Goal: Answer question/provide support

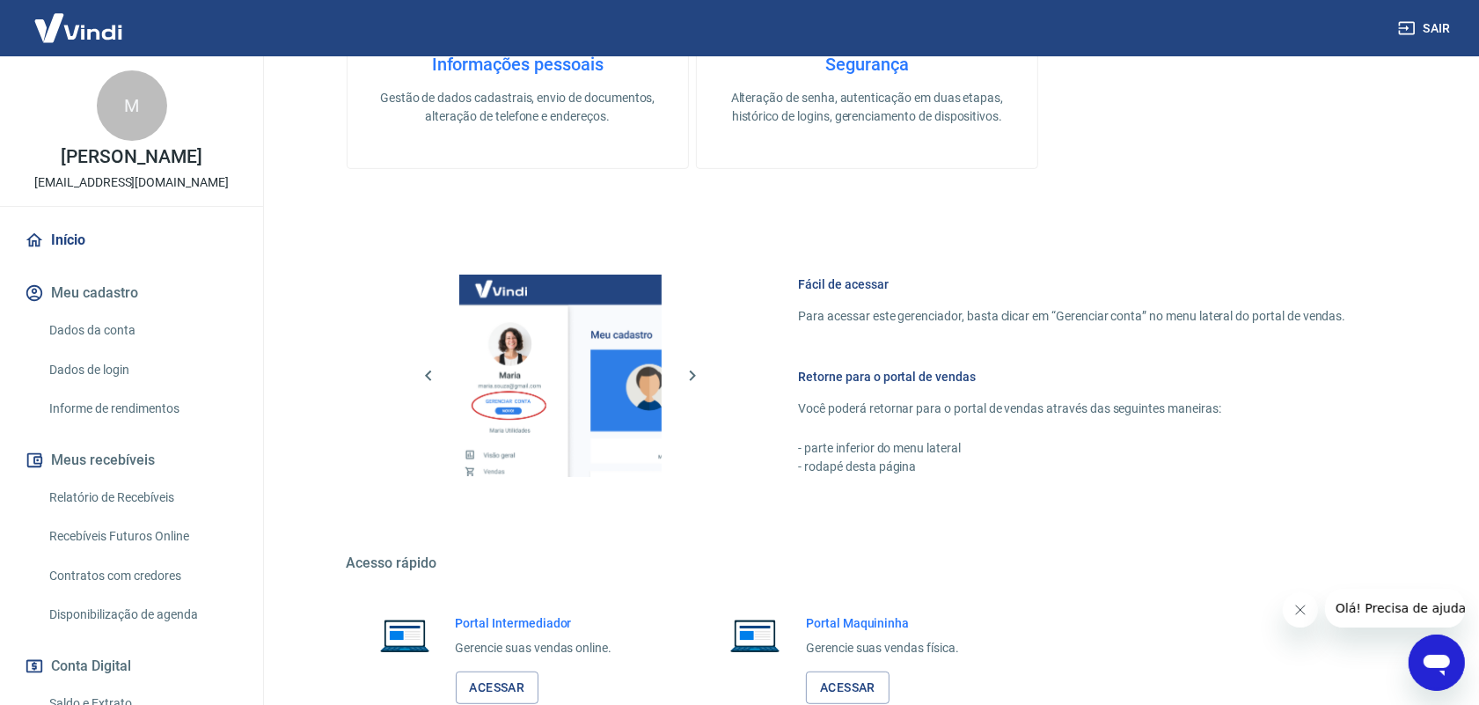
scroll to position [660, 0]
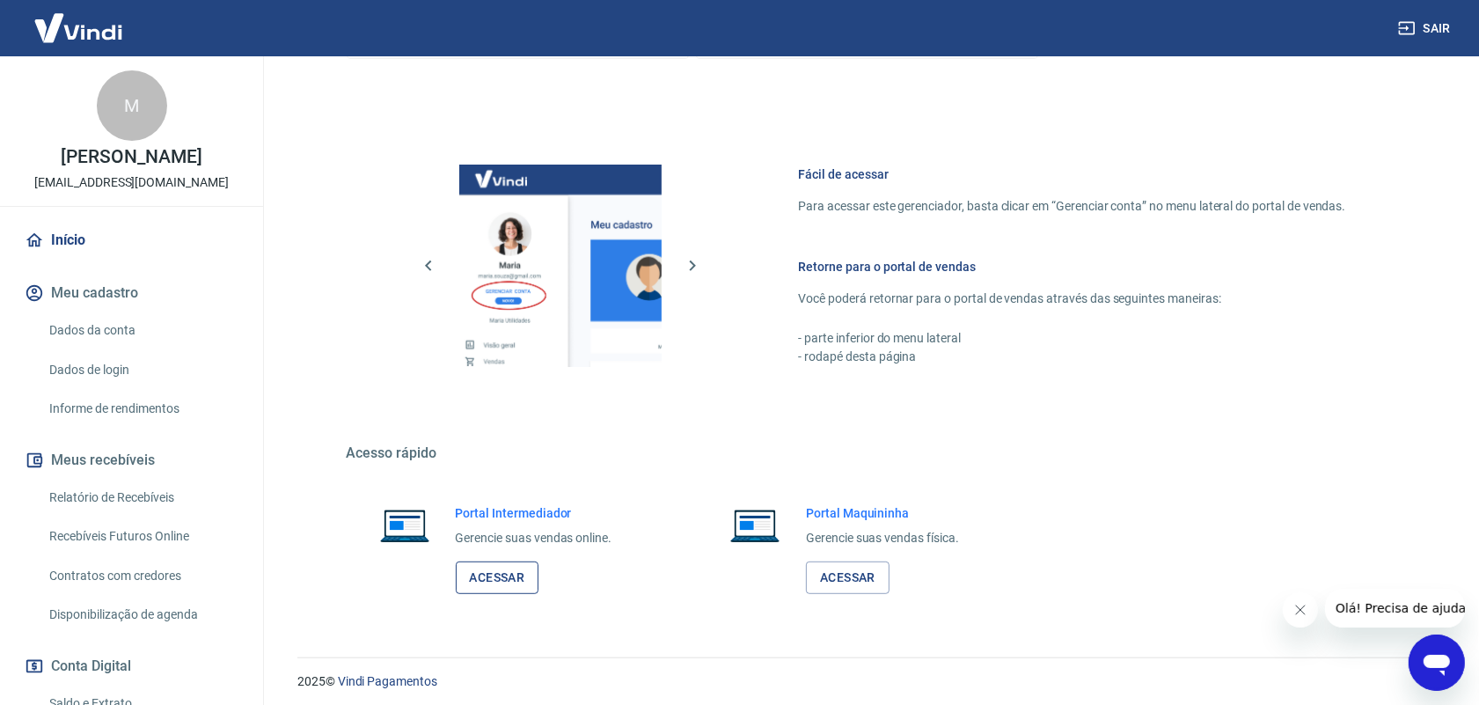
click at [513, 579] on link "Acessar" at bounding box center [498, 577] width 84 height 33
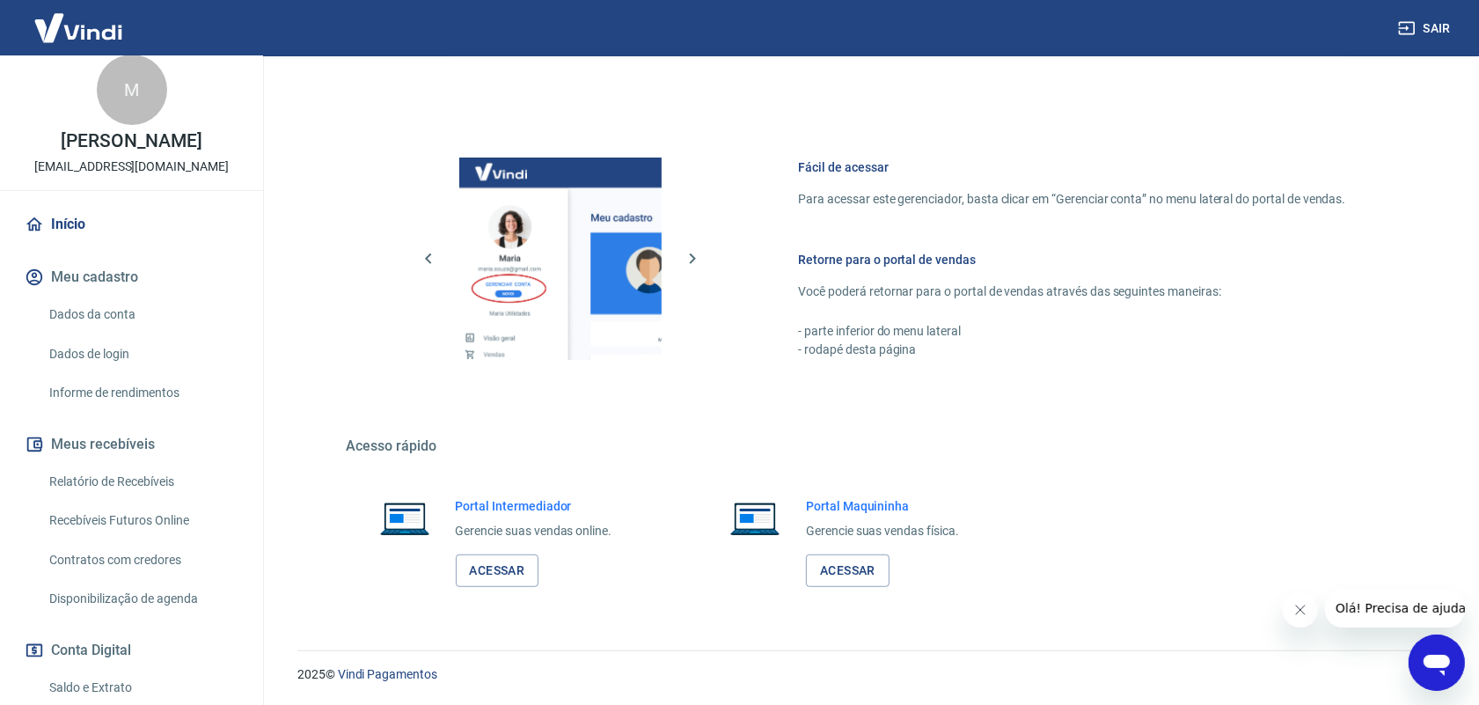
scroll to position [0, 0]
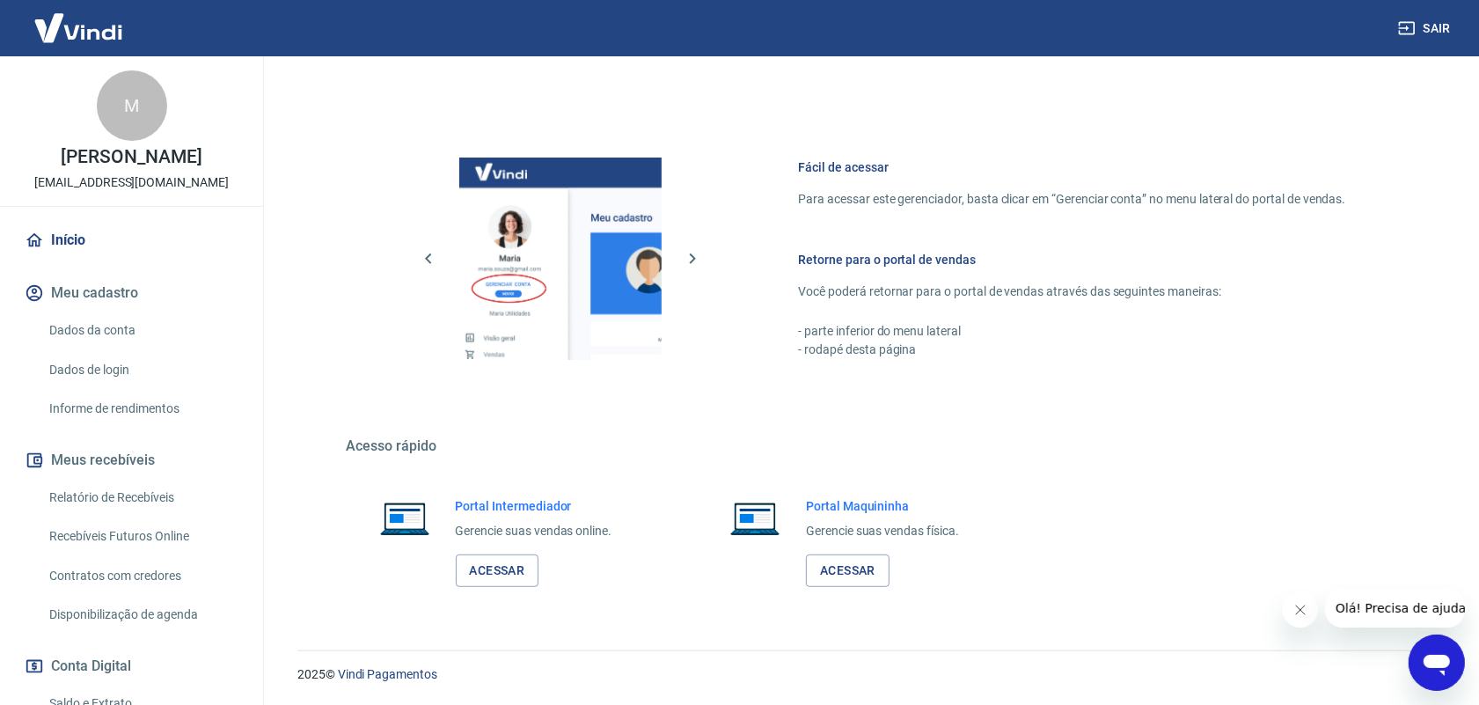
click at [1429, 648] on icon "Abrir janela de mensagens" at bounding box center [1436, 662] width 32 height 32
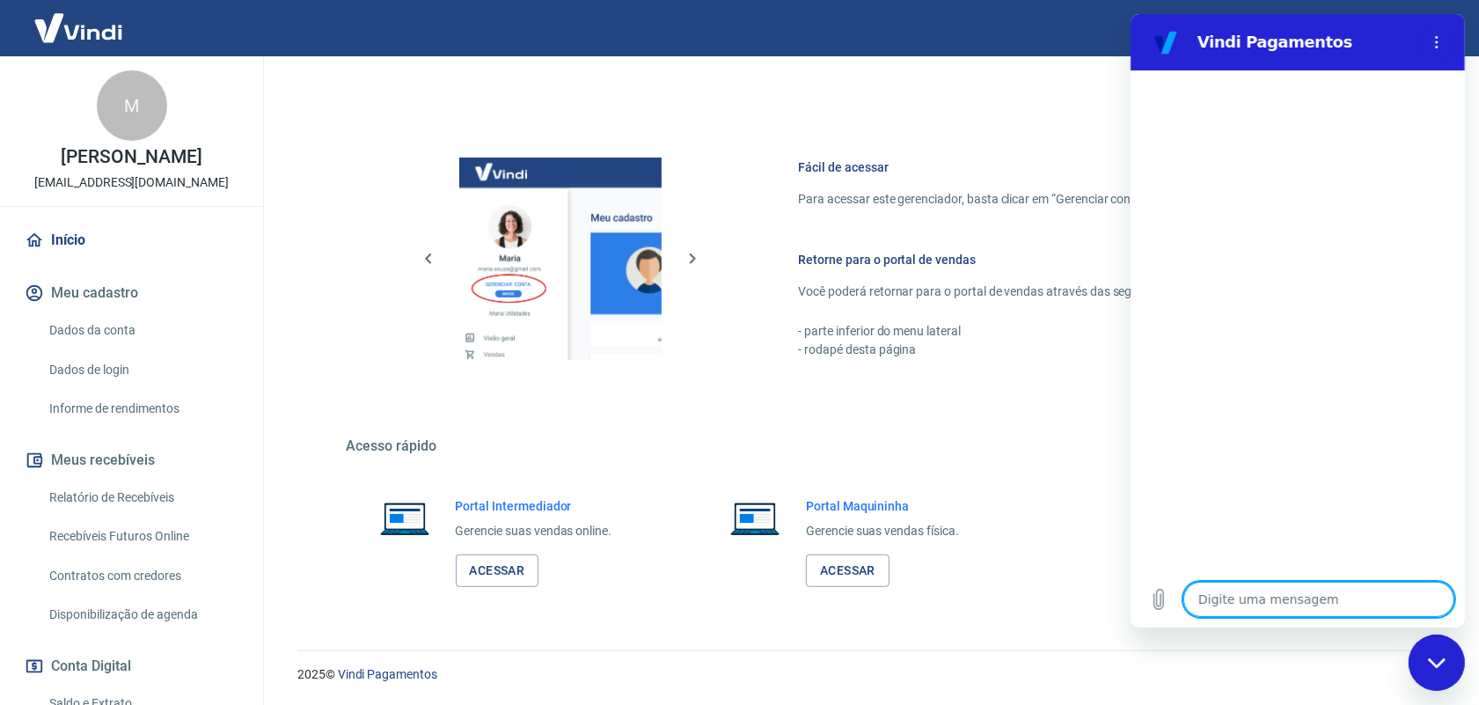
type textarea "B"
type textarea "x"
type textarea "Bo"
type textarea "x"
type textarea "Bom"
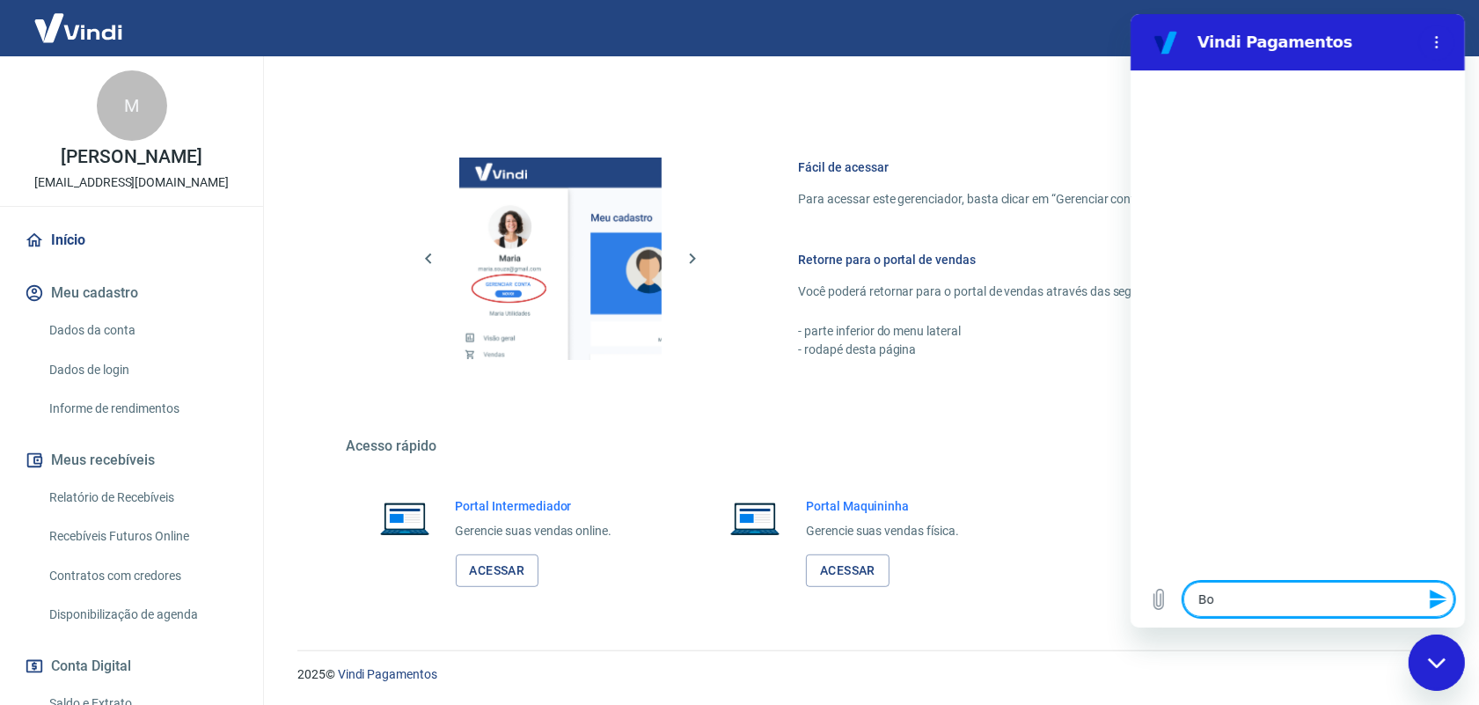
type textarea "x"
type textarea "Bom"
type textarea "x"
type textarea "Bom d"
type textarea "x"
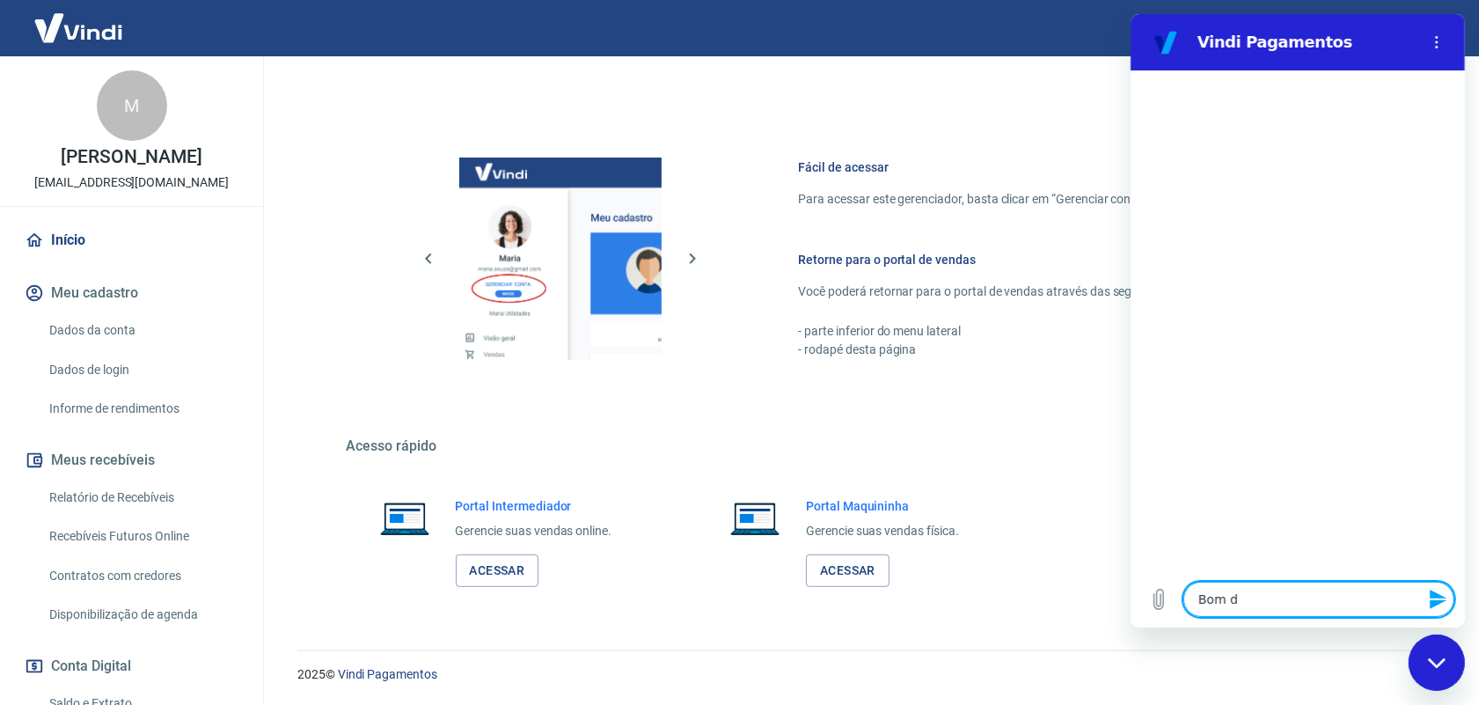
type textarea "Bom di"
type textarea "x"
type textarea "Bom dia"
type textarea "x"
type textarea "Bom dia!"
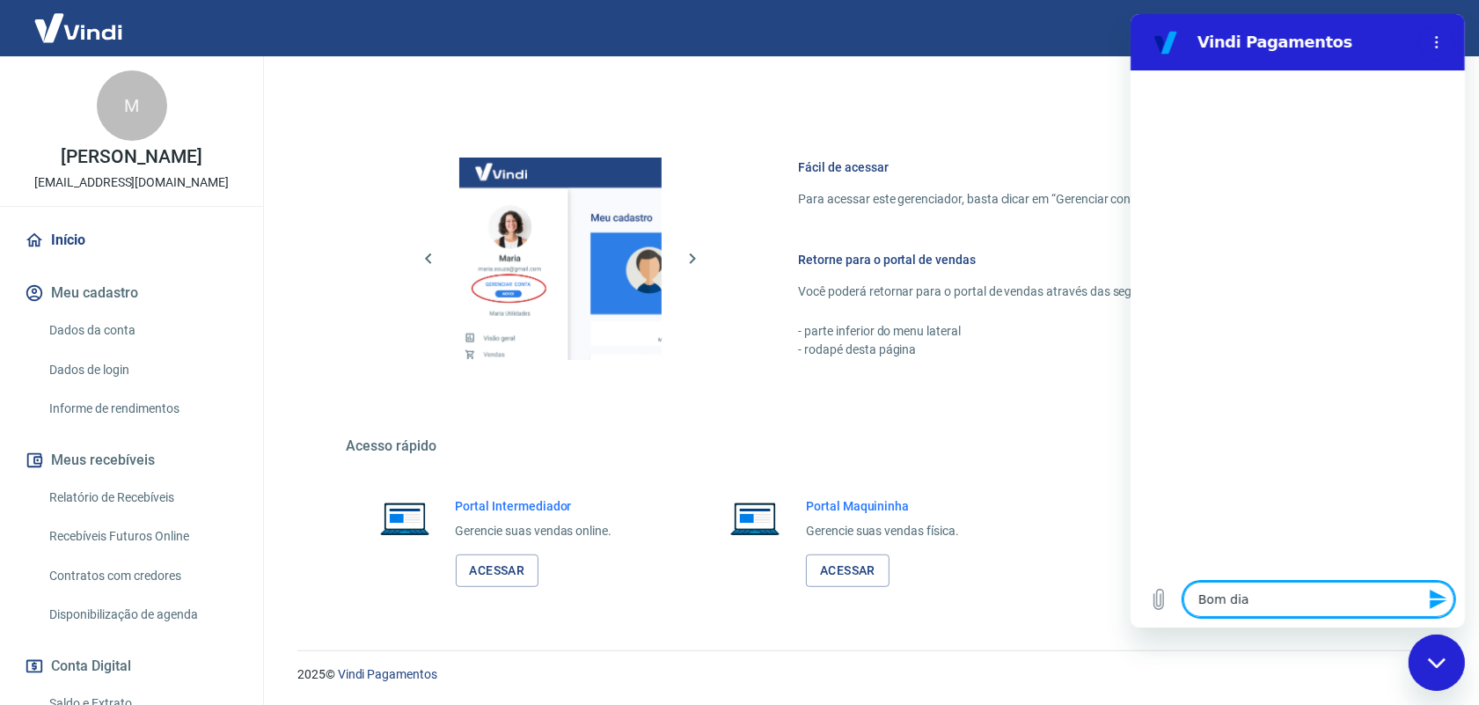
type textarea "x"
type textarea "Bom dia!"
type textarea "x"
type textarea "Bom dia! T"
type textarea "x"
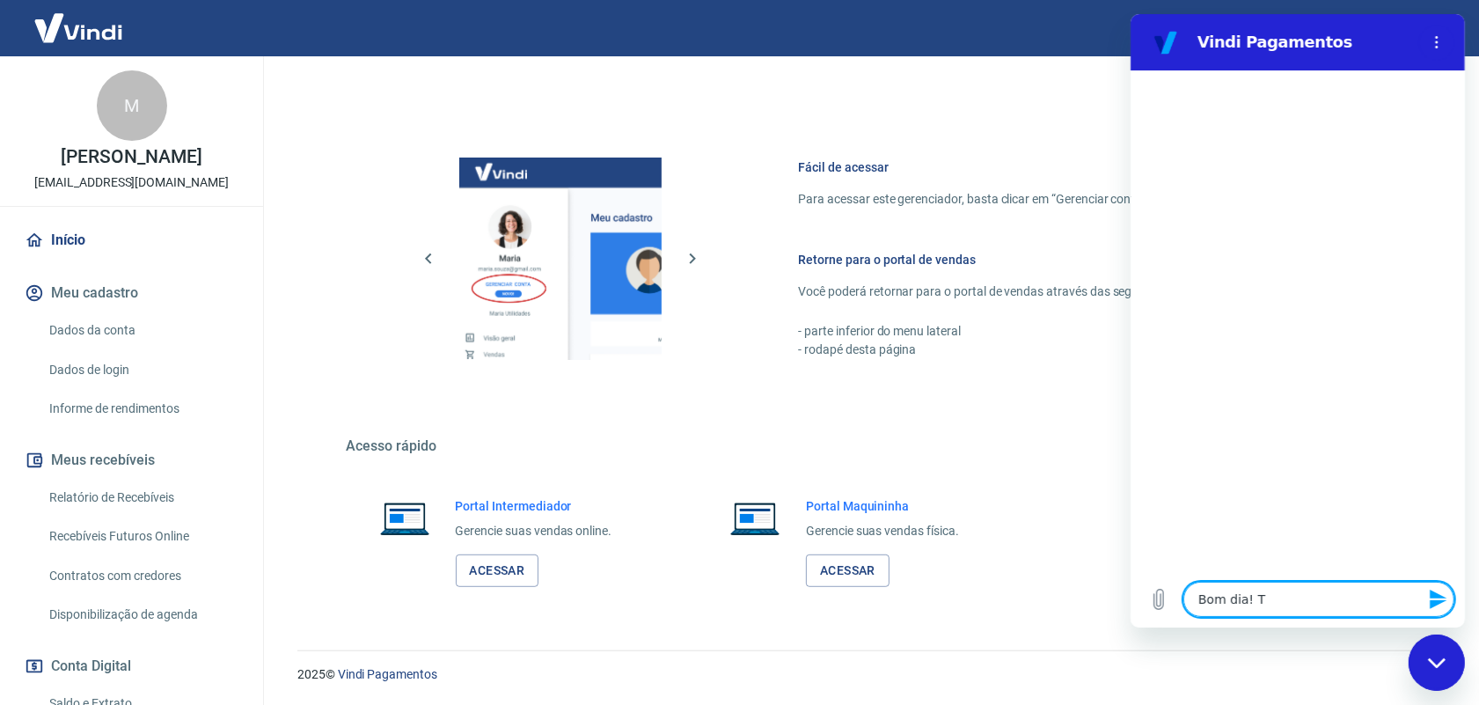
type textarea "Bom dia! Te"
type textarea "x"
type textarea "Bom dia! Ten"
type textarea "x"
type textarea "Bom dia! Tenh"
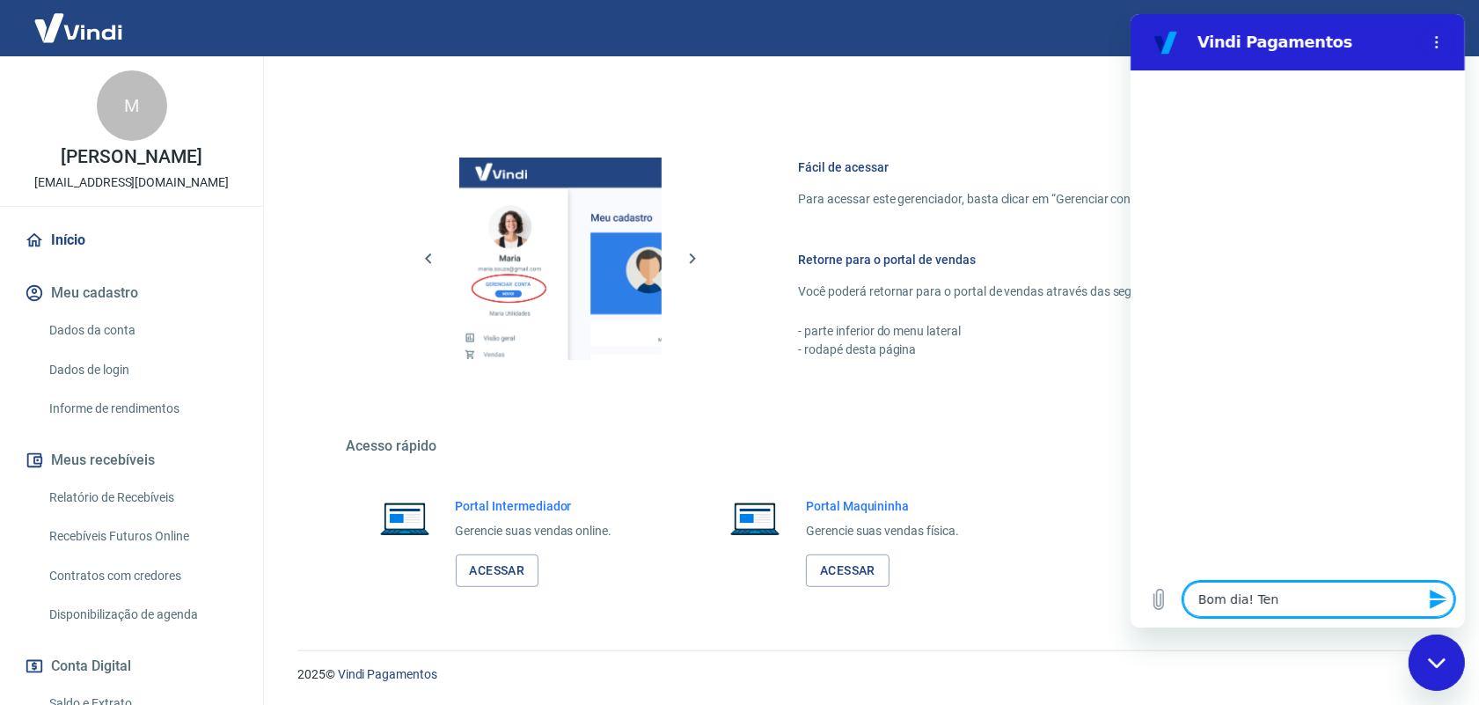
type textarea "x"
type textarea "Bom dia! Tenho"
type textarea "x"
type textarea "Bom dia! Tenho"
type textarea "x"
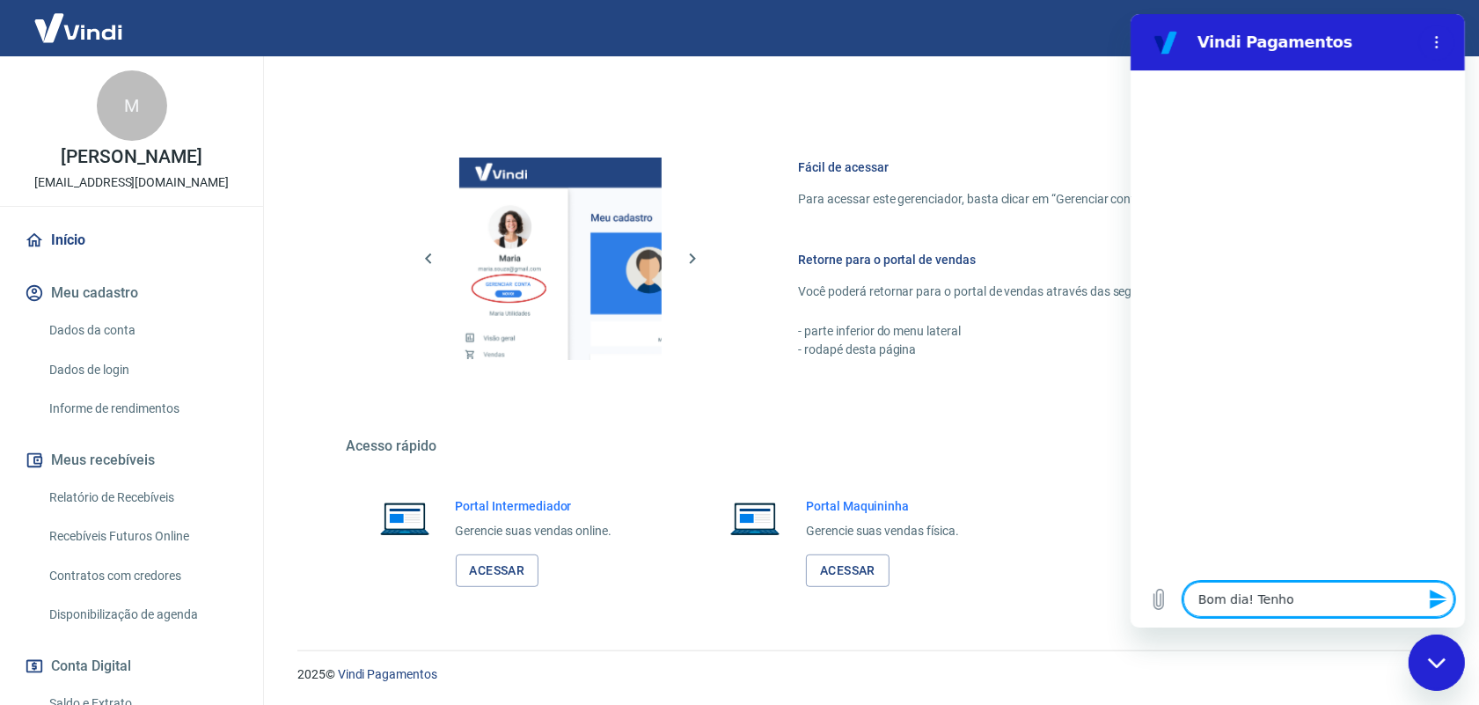
type textarea "Bom dia! Tenho u"
type textarea "x"
type textarea "Bom dia! Tenho um"
type textarea "x"
type textarea "Bom dia! Tenho um"
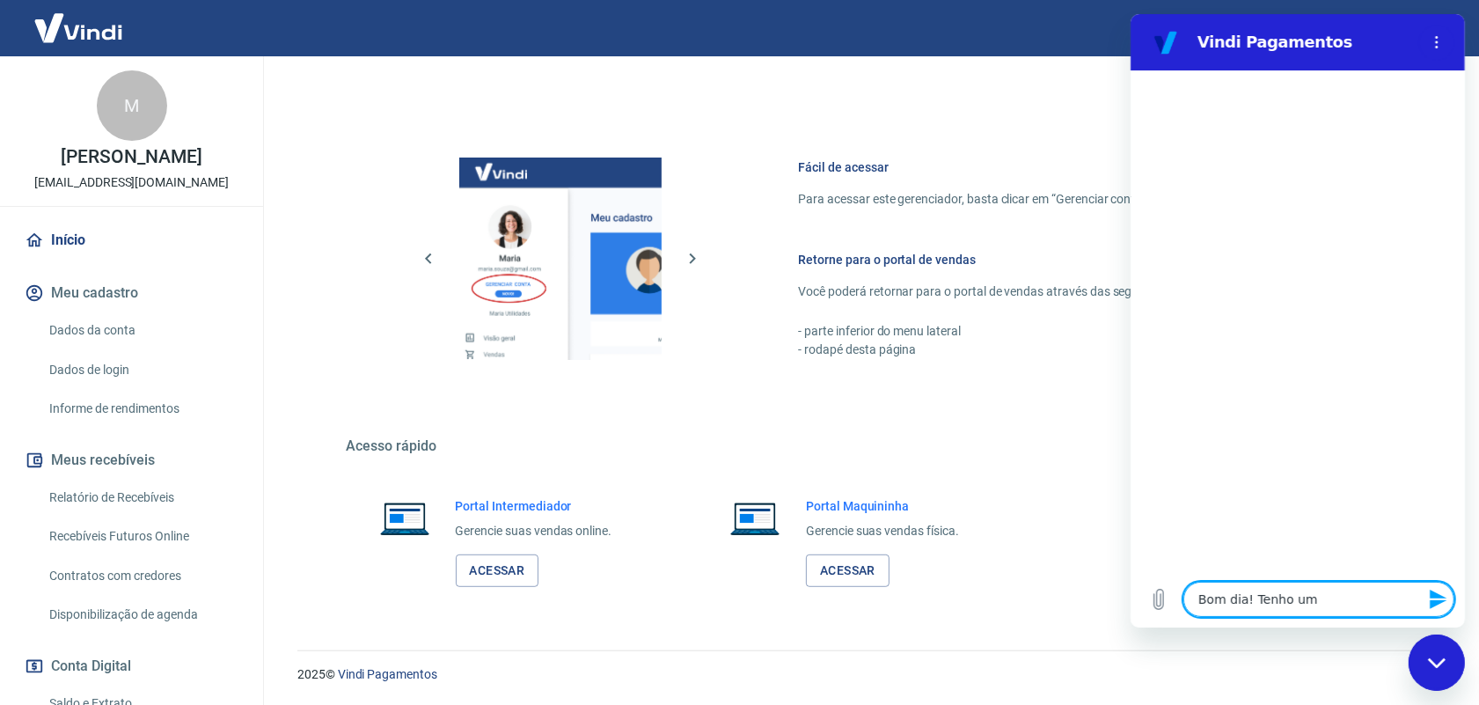
type textarea "x"
type textarea "Bom dia! Tenho um l"
type textarea "x"
type textarea "Bom dia! Tenho um li"
type textarea "x"
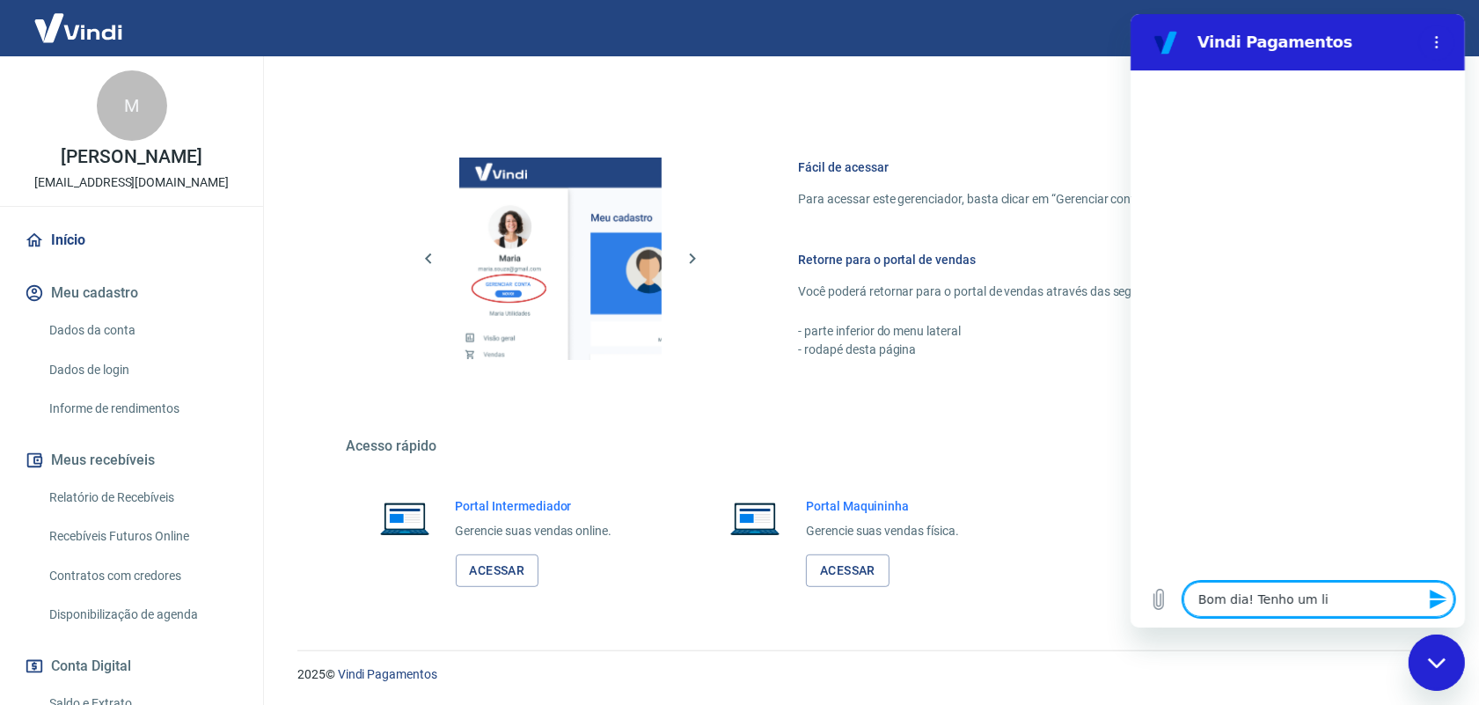
type textarea "Bom dia! Tenho um lin"
type textarea "x"
type textarea "Bom dia! Tenho um link"
type textarea "x"
type textarea "Bom dia! Tenho um link"
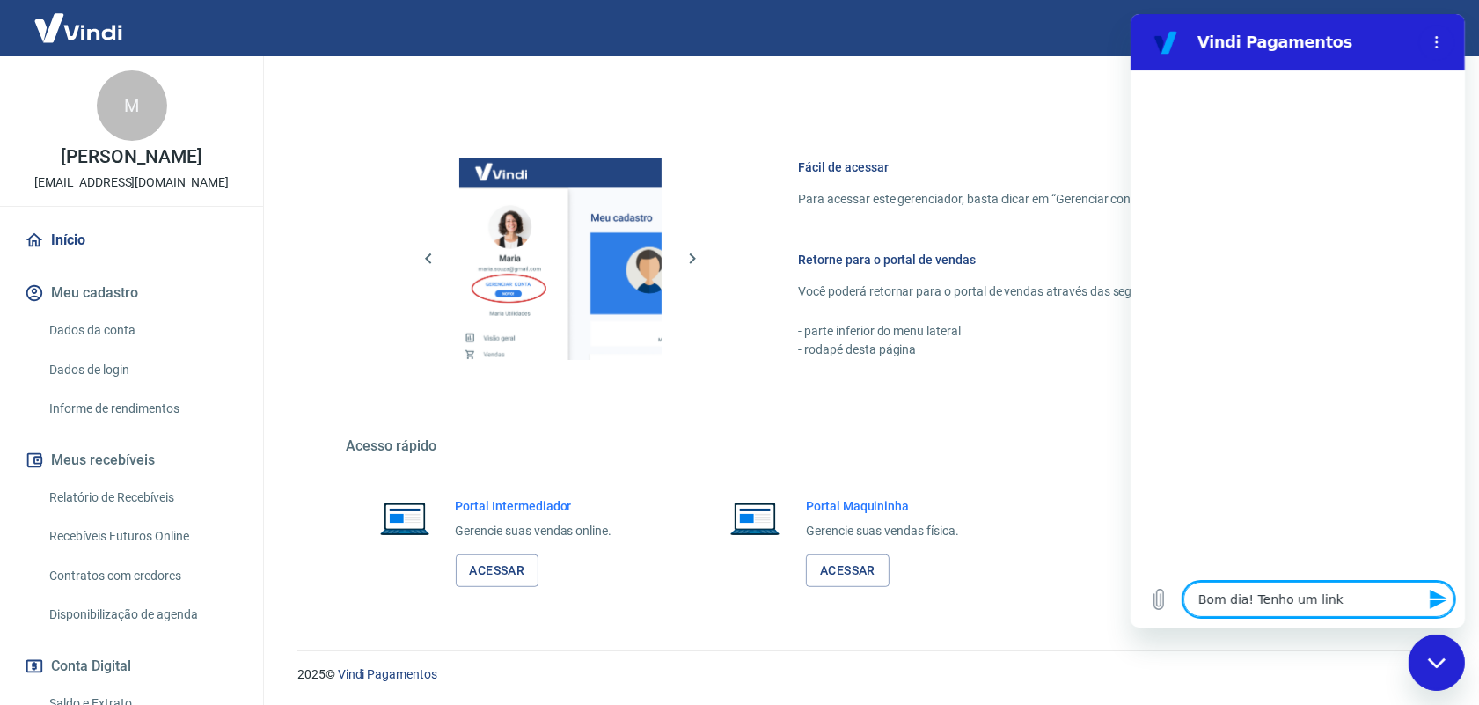
type textarea "x"
type textarea "Bom dia! Tenho um link d"
type textarea "x"
type textarea "Bom dia! Tenho um link de"
type textarea "x"
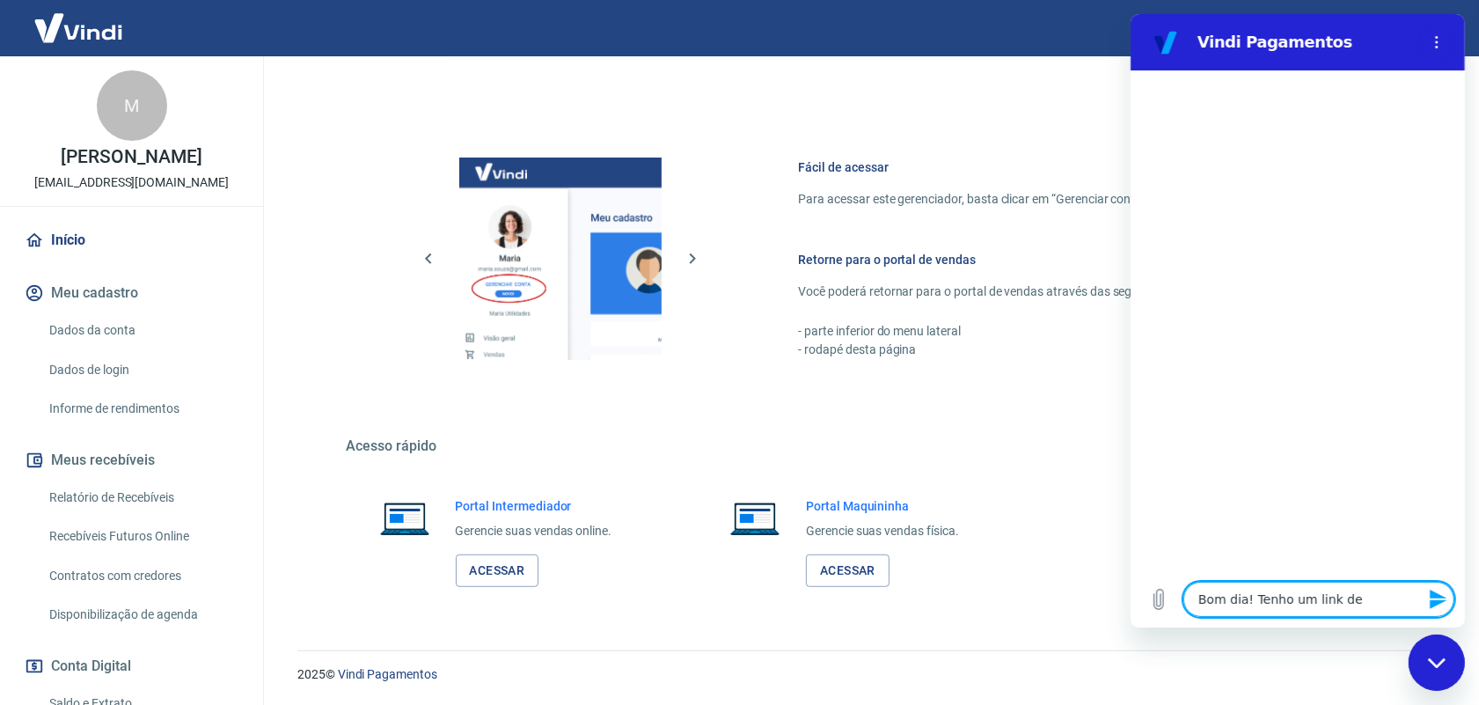
type textarea "Bom dia! Tenho um link de"
type textarea "x"
type textarea "Bom dia! Tenho um link de 5"
type textarea "x"
type textarea "Bom dia! Tenho um link de 5."
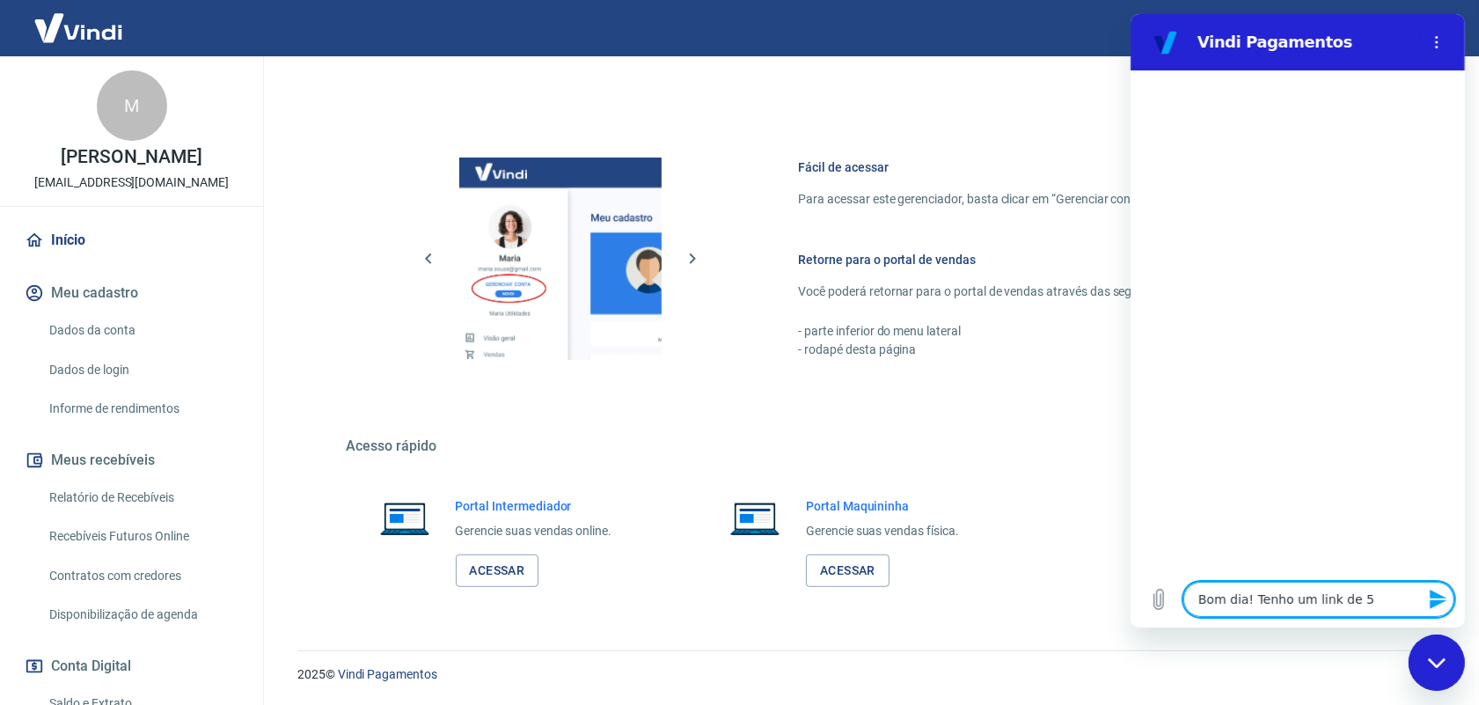
type textarea "x"
type textarea "Bom dia! Tenho um link de 5.0"
type textarea "x"
type textarea "Bom dia! Tenho um link de 5.02"
type textarea "x"
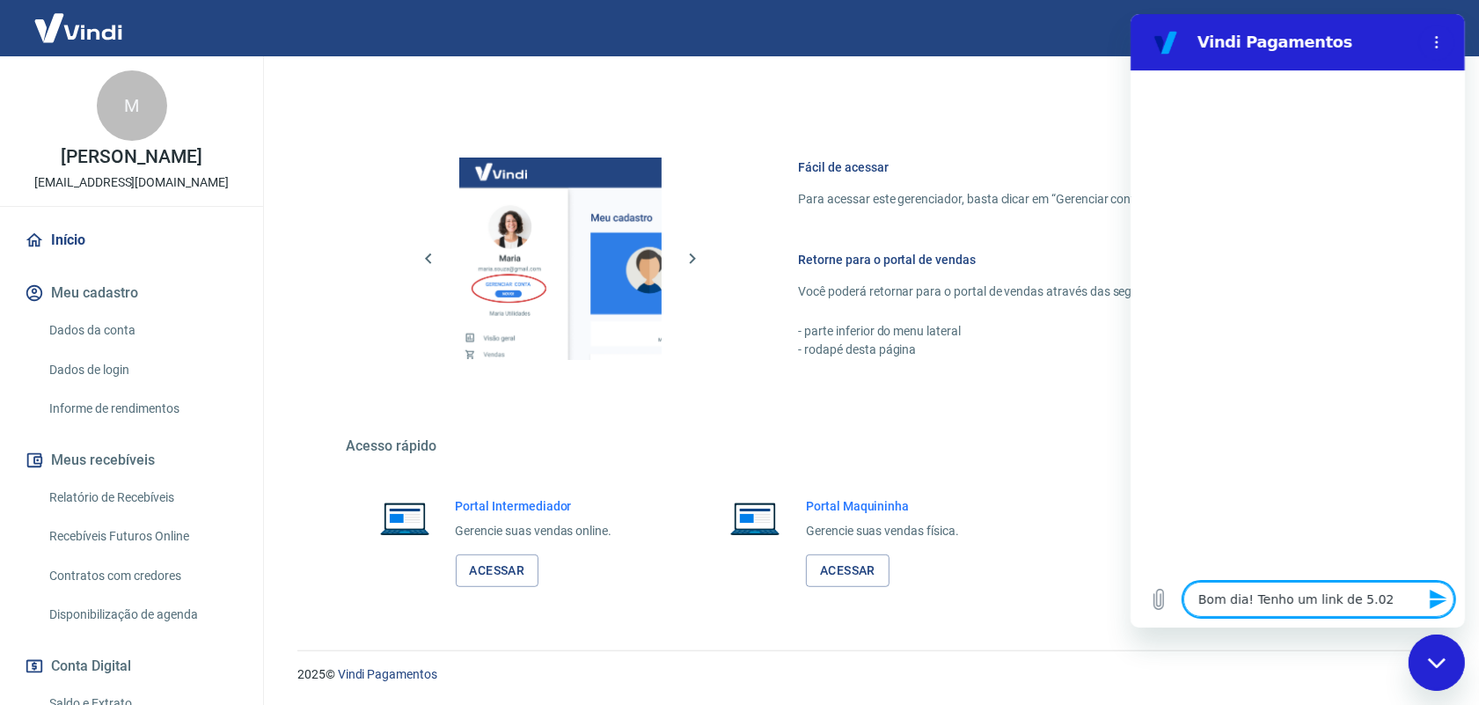
type textarea "Bom dia! Tenho um link de 5.022"
type textarea "x"
type textarea "Bom dia! Tenho um link de 5.022,"
type textarea "x"
type textarea "Bom dia! Tenho um link de 5.022,4"
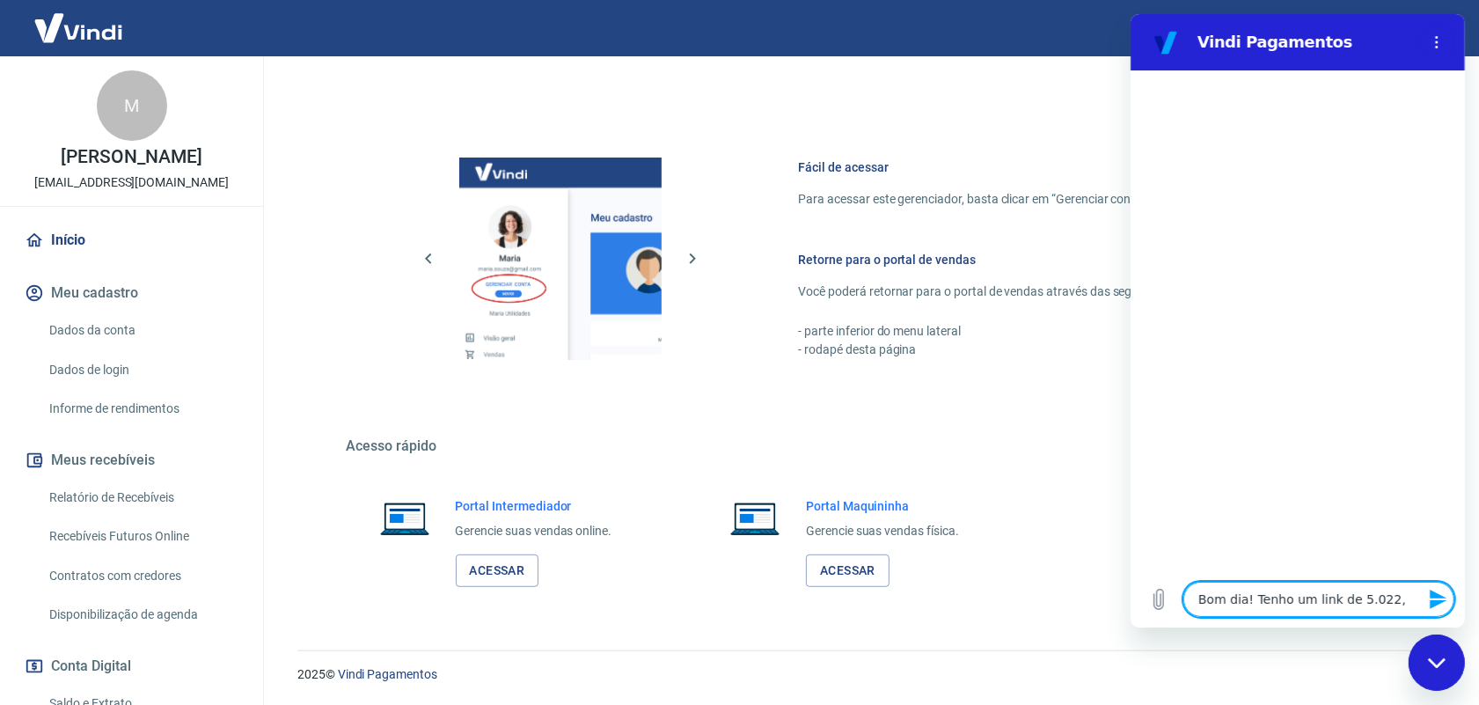
type textarea "x"
type textarea "Bom dia! Tenho um link de 5.022,40"
type textarea "x"
type textarea "Bom dia! Tenho um link de 5.022,40"
type textarea "x"
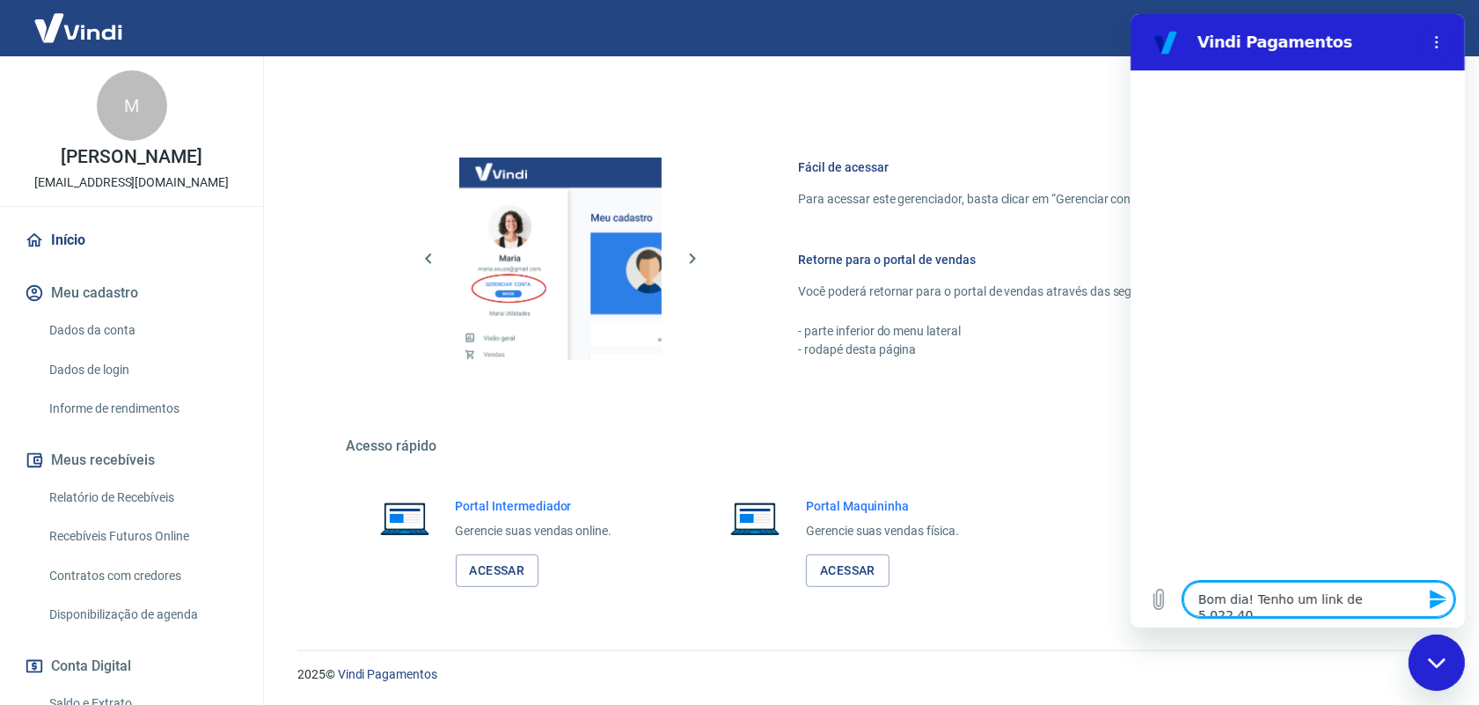
type textarea "Bom dia! Tenho um link de 5.022,40 q"
type textarea "x"
type textarea "Bom dia! Tenho um link de 5.022,40 qu"
type textarea "x"
type textarea "Bom dia! Tenho um link de 5.022,40 que"
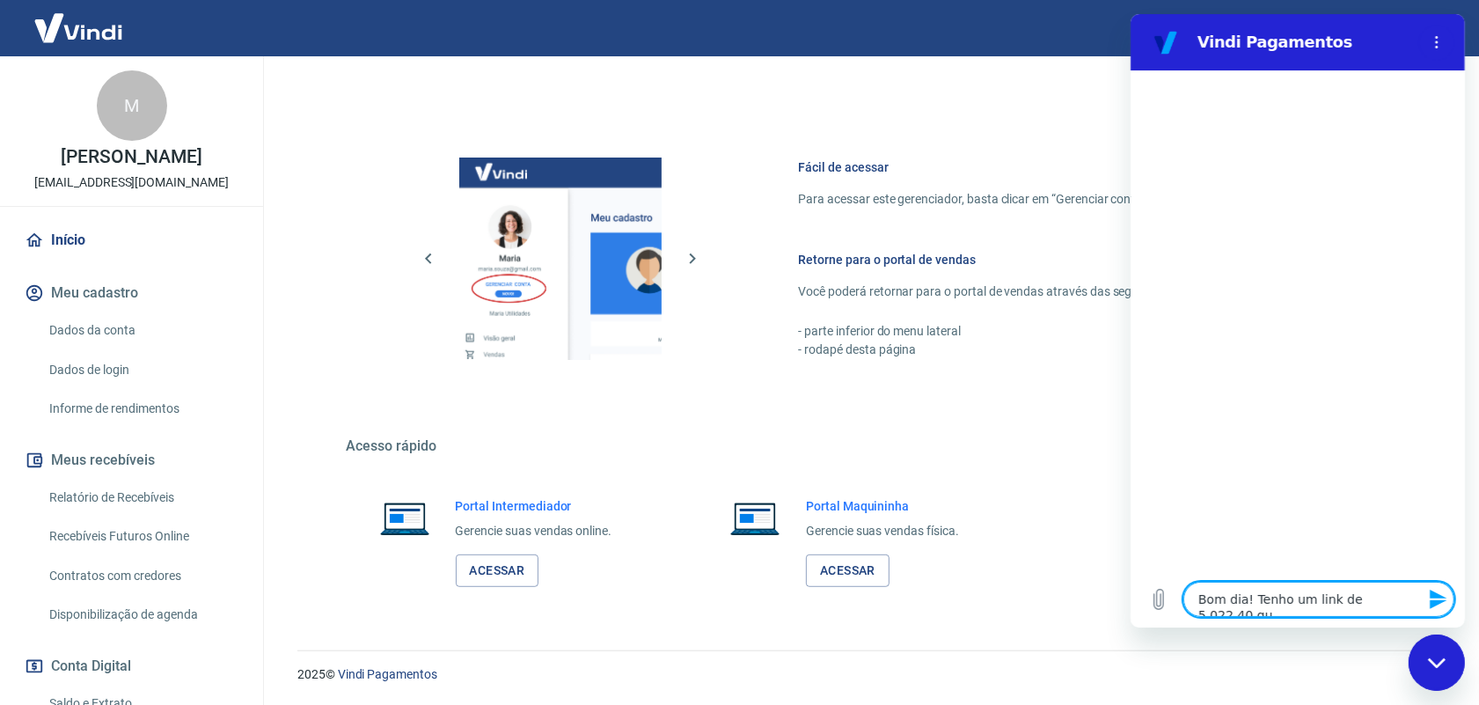
type textarea "x"
type textarea "Bom dia! Tenho um link de 5.022,40 que"
type textarea "x"
type textarea "Bom dia! Tenho um link de 5.022,40 que f"
type textarea "x"
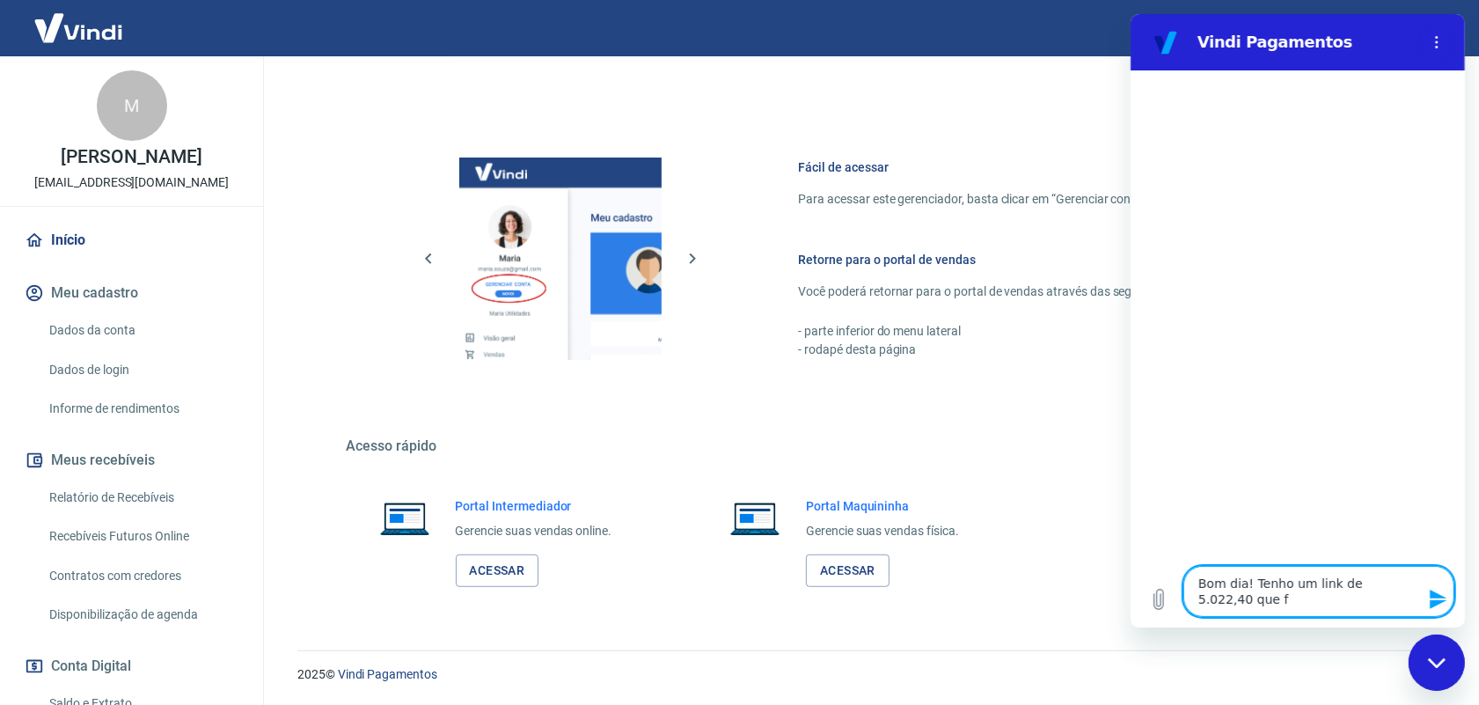
type textarea "Bom dia! Tenho um link de 5.022,40 que fo"
type textarea "x"
type textarea "Bom dia! Tenho um link de 5.022,40 que foi"
type textarea "x"
type textarea "Bom dia! Tenho um link de 5.022,40 que foi"
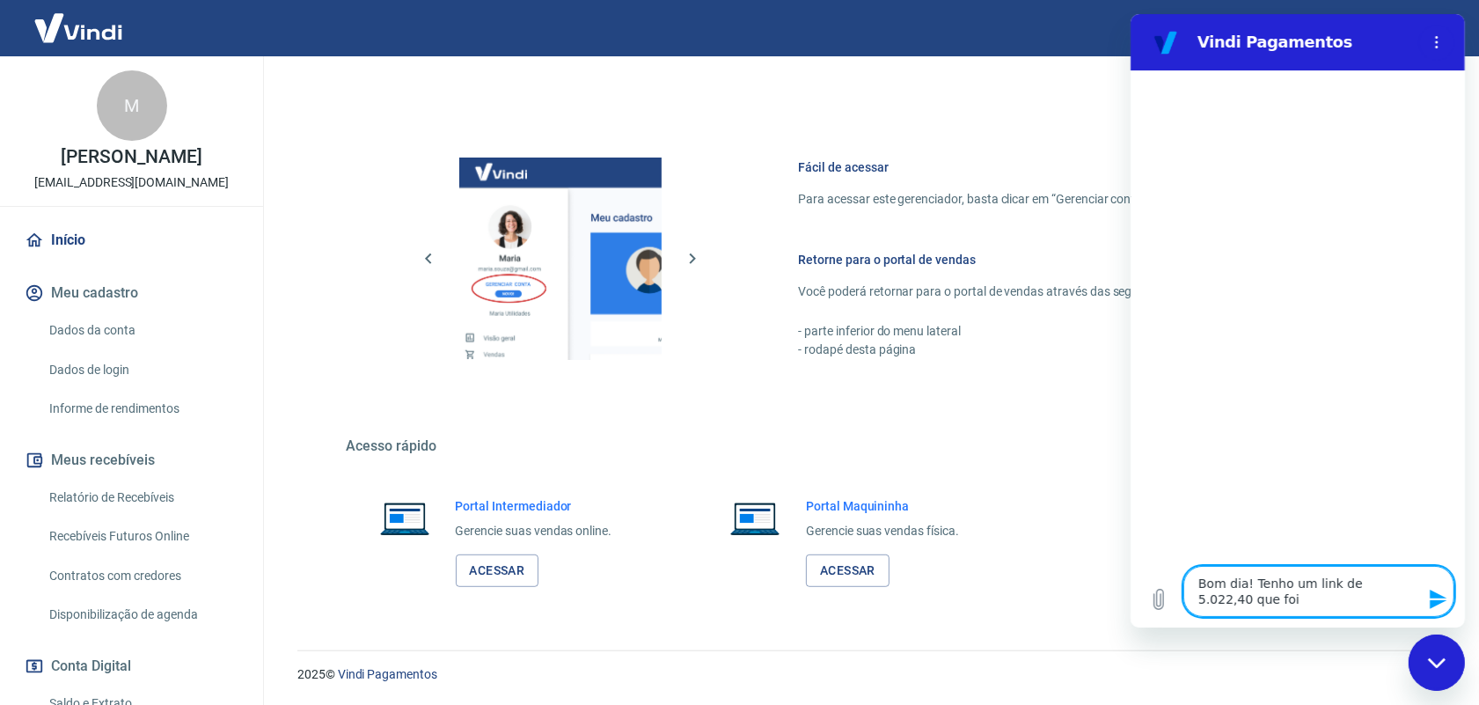
type textarea "x"
type textarea "Bom dia! Tenho um link de 5.022,40 que foi r"
type textarea "x"
type textarea "Bom dia! Tenho um link de 5.022,40 que foi re"
type textarea "x"
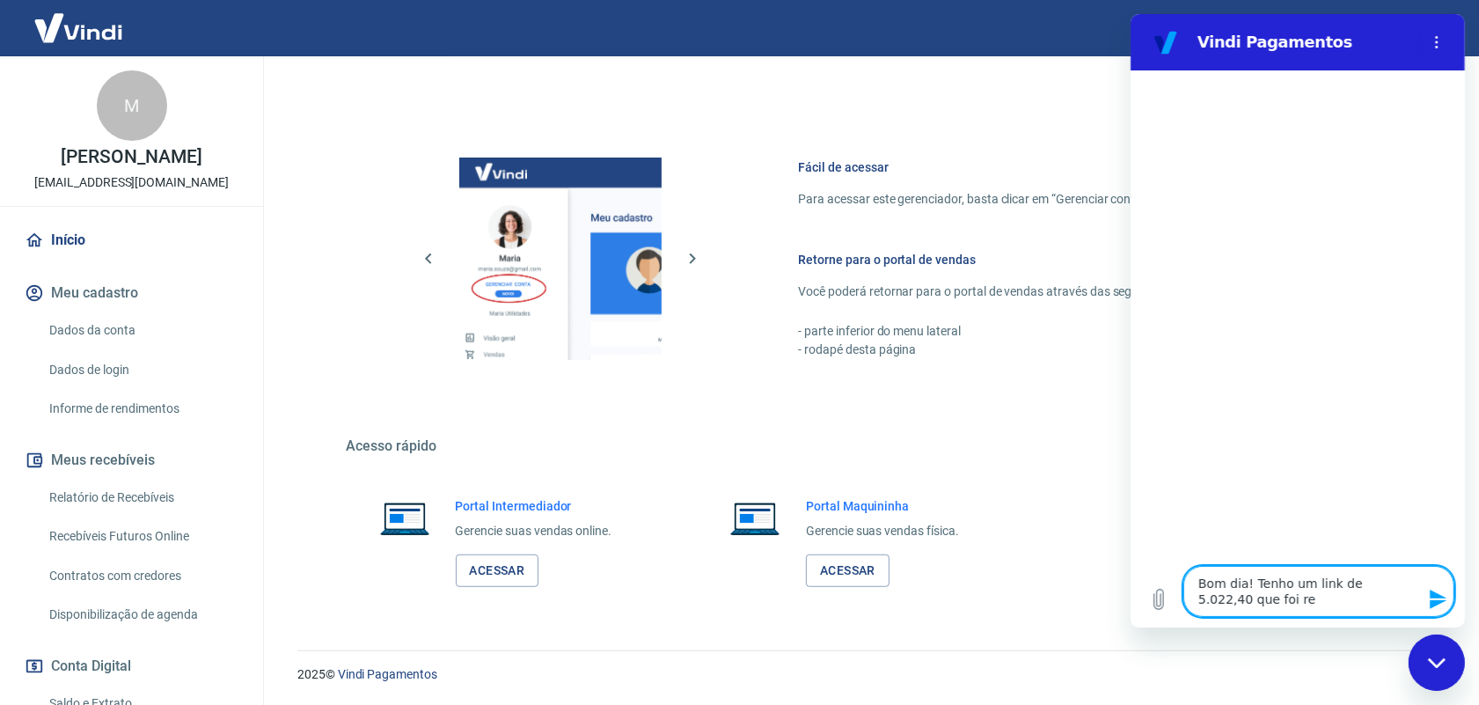
type textarea "Bom dia! Tenho um link de 5.022,40 que foi rep"
type textarea "x"
type textarea "Bom dia! Tenho um link de 5.022,40 que foi repr"
type textarea "x"
type textarea "Bom dia! Tenho um link de 5.022,40 que foi repro"
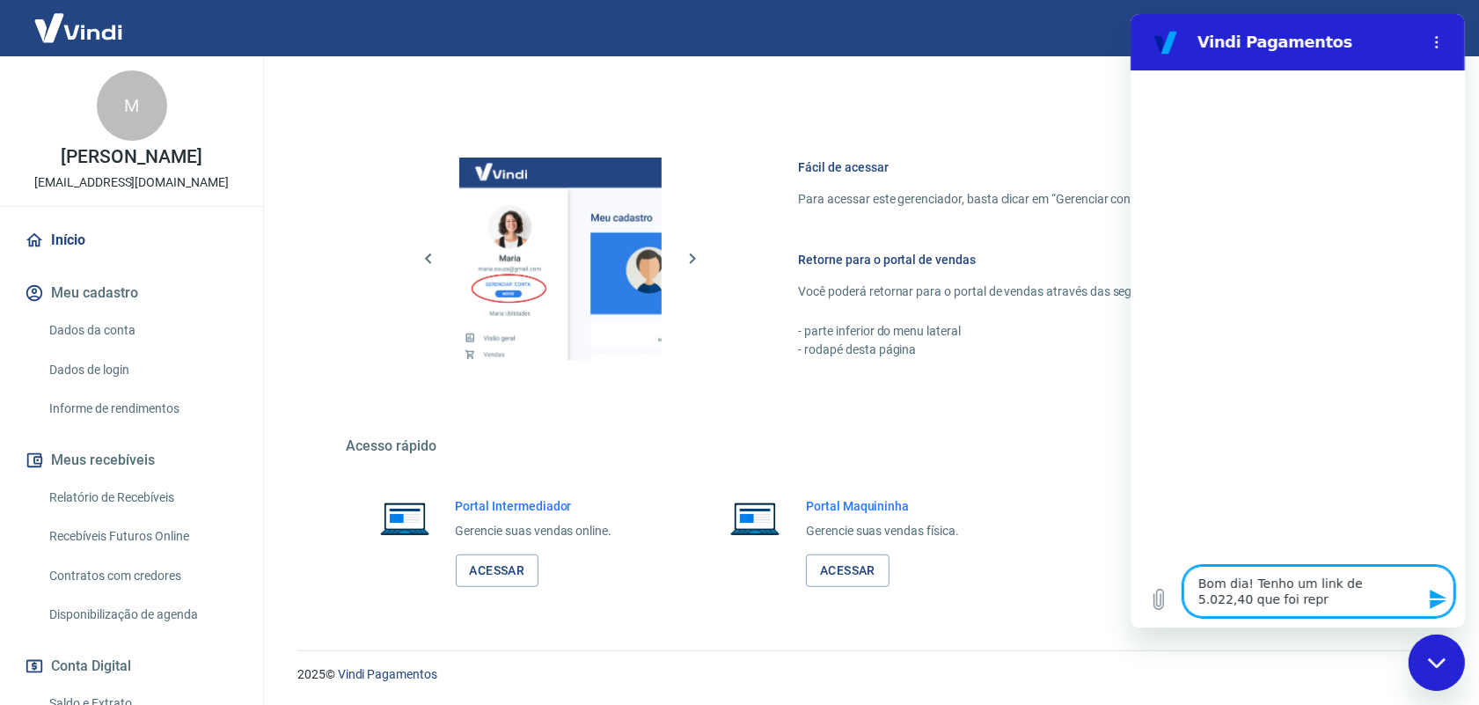
type textarea "x"
type textarea "Bom dia! Tenho um link de 5.022,40 que foi reprov"
type textarea "x"
type textarea "Bom dia! Tenho um link de 5.022,40 que foi reprova"
type textarea "x"
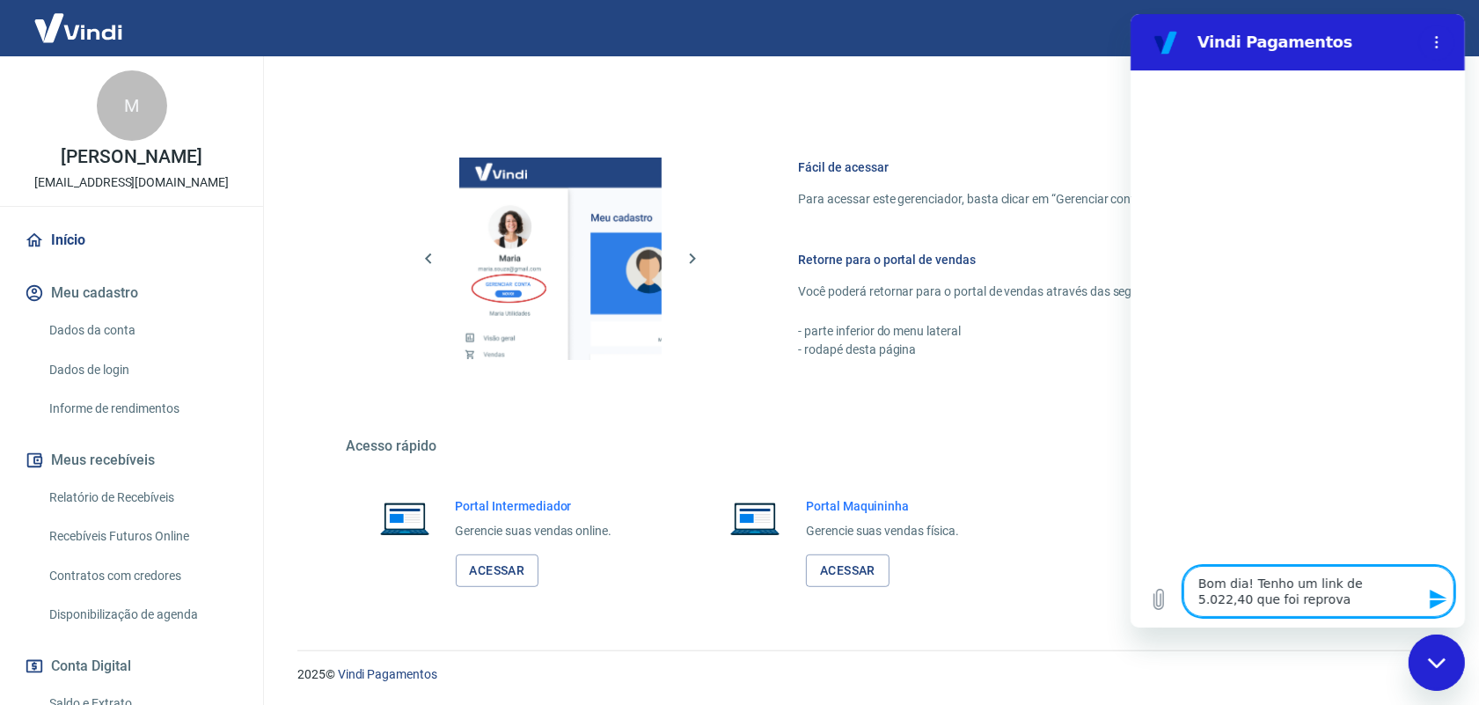
type textarea "Bom dia! Tenho um link de 5.022,40 que foi reprovad"
type textarea "x"
type textarea "Bom dia! Tenho um link de 5.022,40 que foi reprovado"
type textarea "x"
type textarea "Bom dia! Tenho um link de 5.022,40 que foi reprovado,"
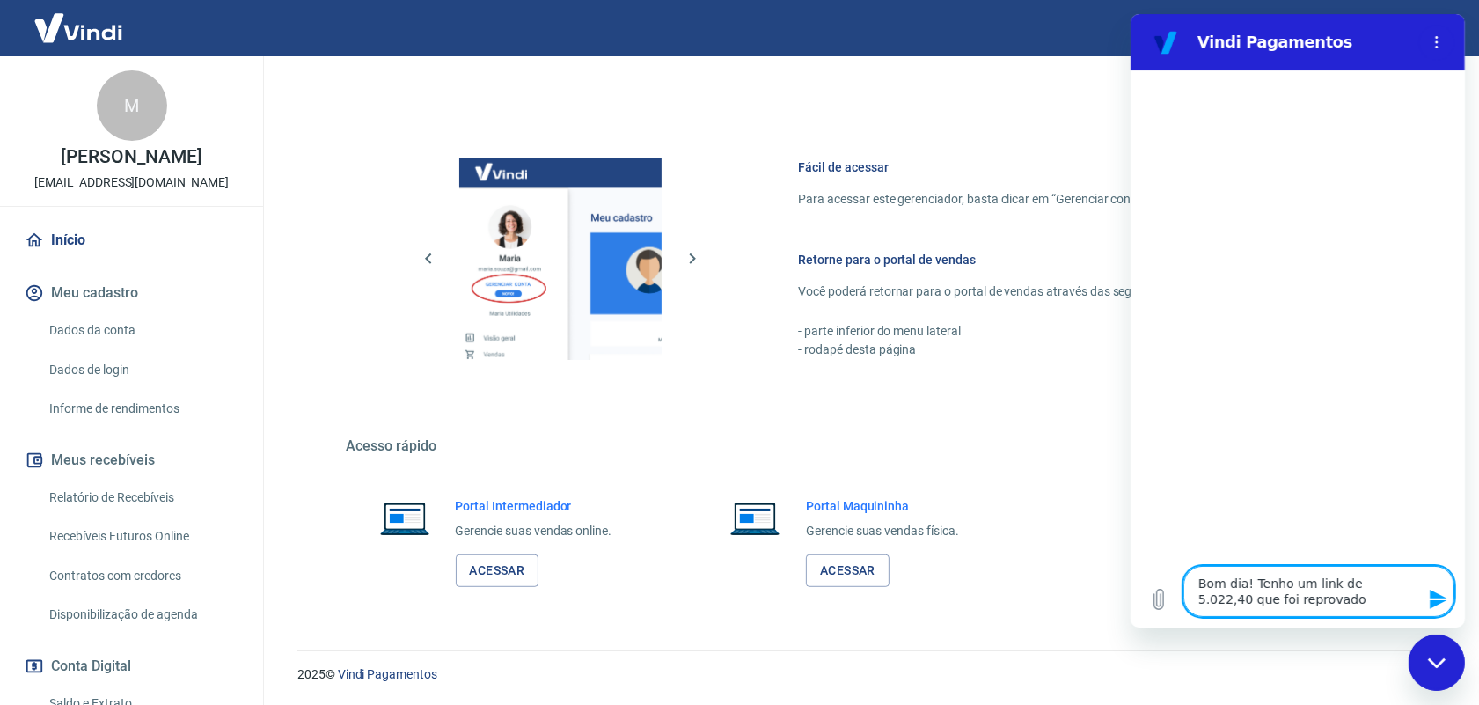
type textarea "x"
type textarea "Bom dia! Tenho um link de 5.022,40 que foi reprovado,"
type textarea "x"
type textarea "Bom dia! Tenho um link de 5.022,40 que foi reprovado, p"
type textarea "x"
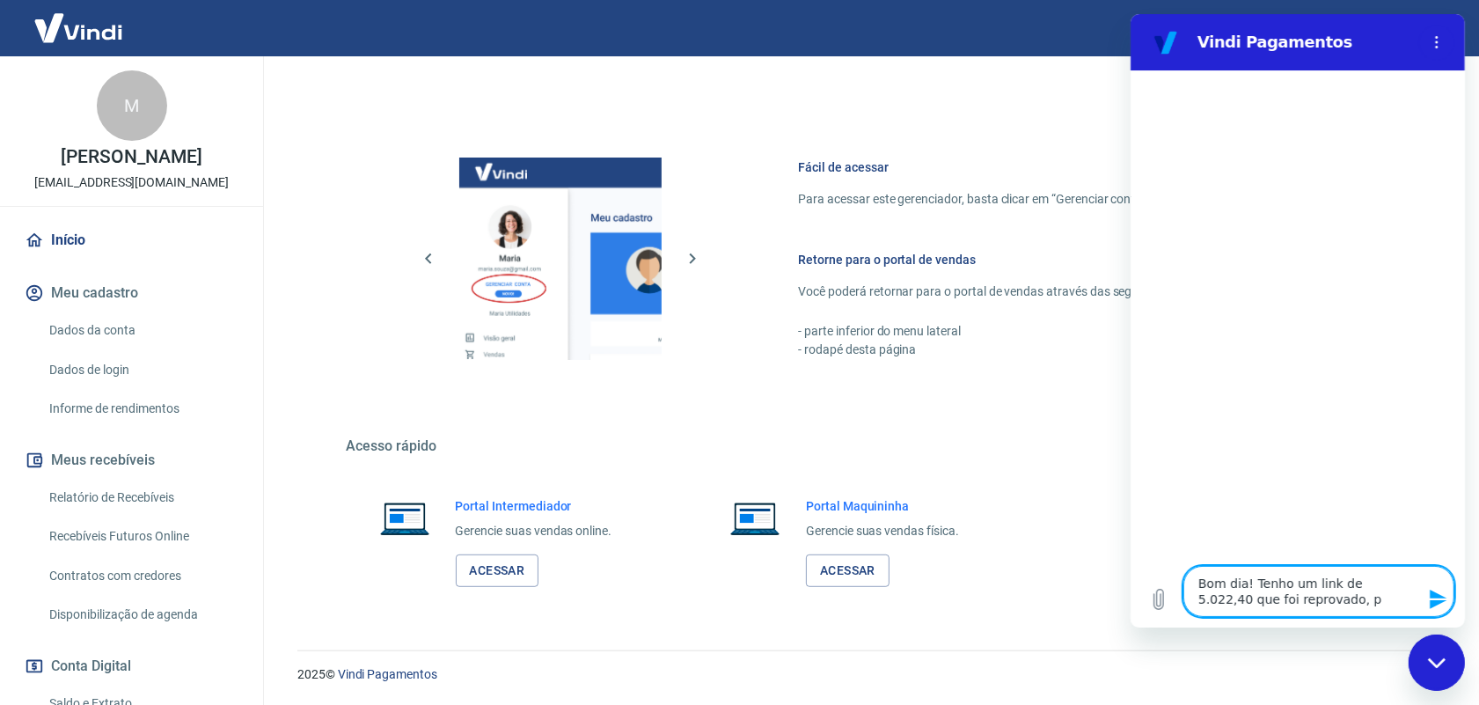
type textarea "Bom dia! Tenho um link de 5.022,40 que foi reprovado, po"
type textarea "x"
type textarea "Bom dia! Tenho um link de 5.022,40 que foi reprovado, pod"
type textarea "x"
type textarea "Bom dia! Tenho um link de 5.022,40 que foi reprovado, pode"
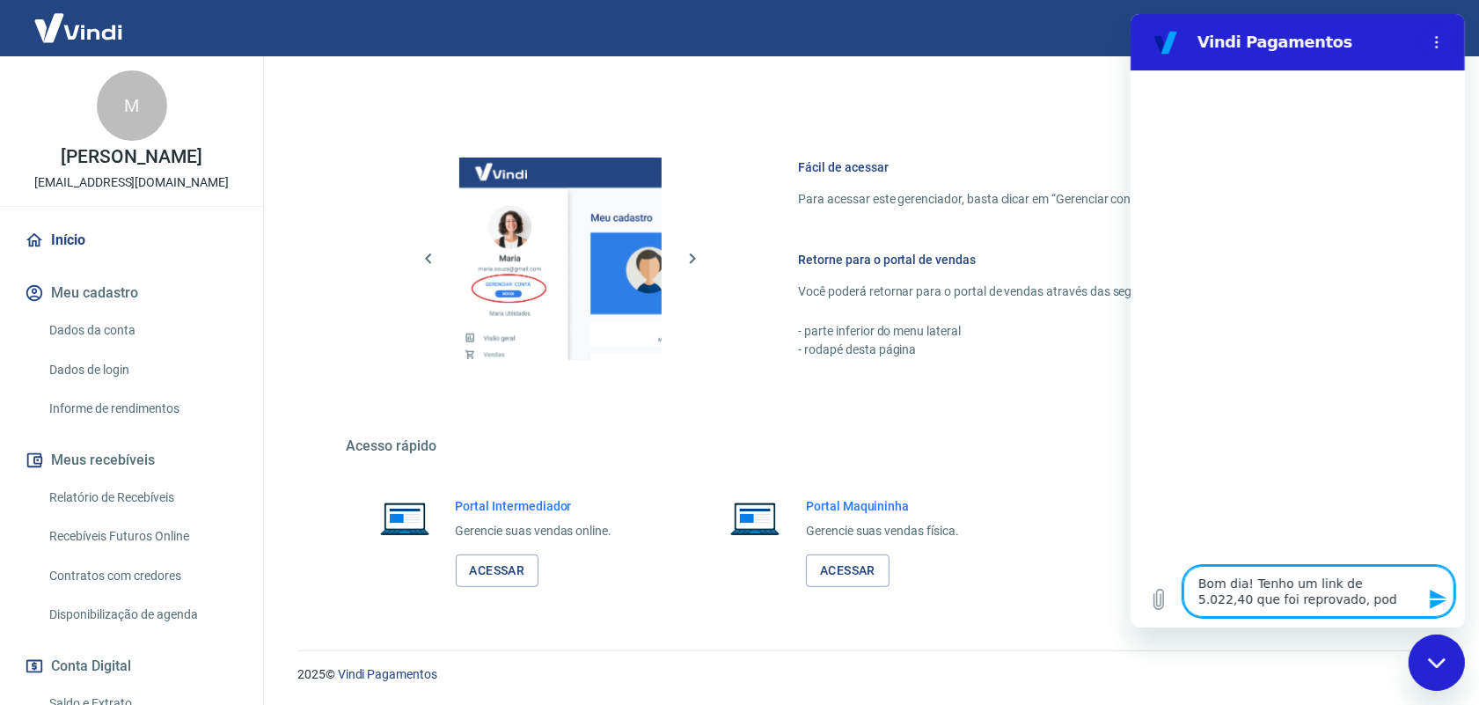
type textarea "x"
type textarea "Bom dia! Tenho um link de 5.022,40 que foi reprovado, poder"
type textarea "x"
type textarea "Bom dia! Tenho um link de 5.022,40 que foi reprovado, poderi"
type textarea "x"
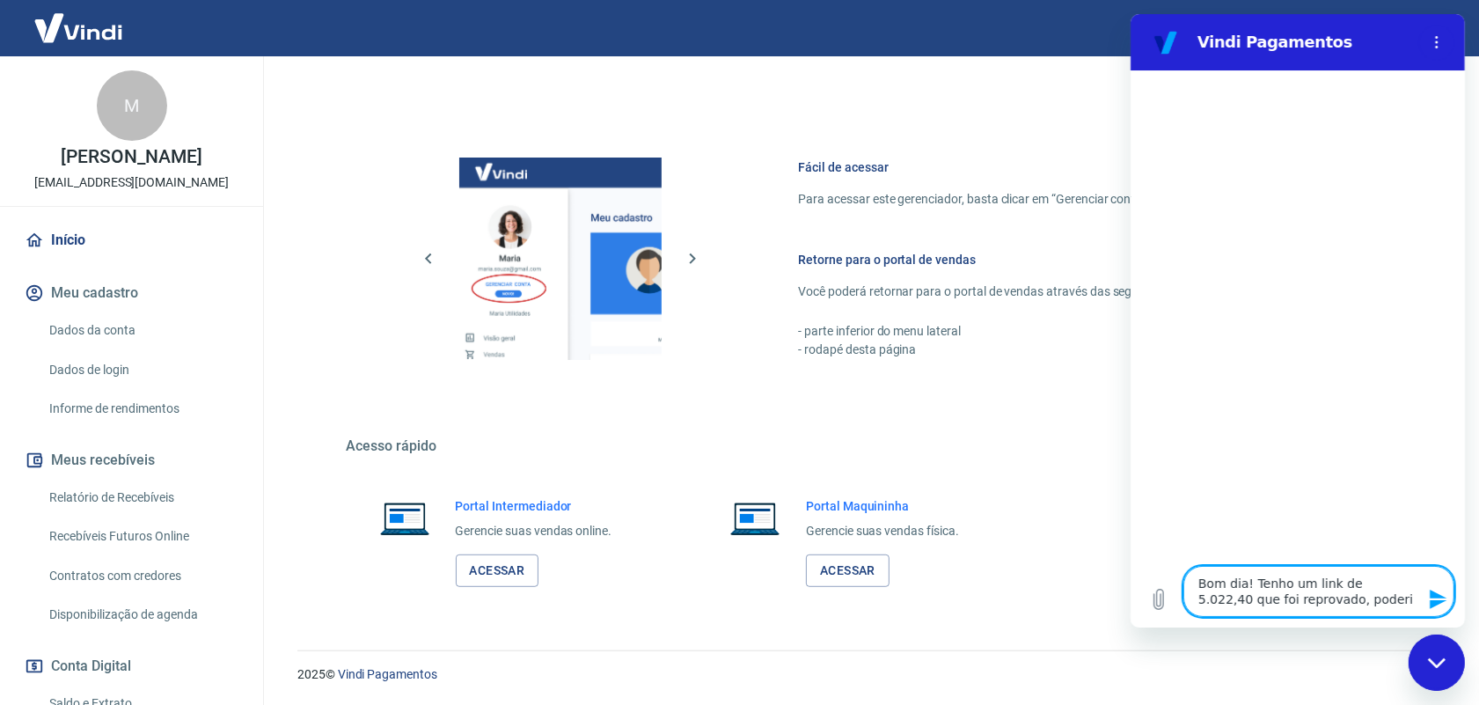
type textarea "Bom dia! Tenho um link de 5.022,40 que foi reprovado, poderia"
type textarea "x"
type textarea "Bom dia! Tenho um link de 5.022,40 que foi reprovado, poderia"
type textarea "x"
type textarea "Bom dia! Tenho um link de 5.022,40 que foi reprovado, poderia v"
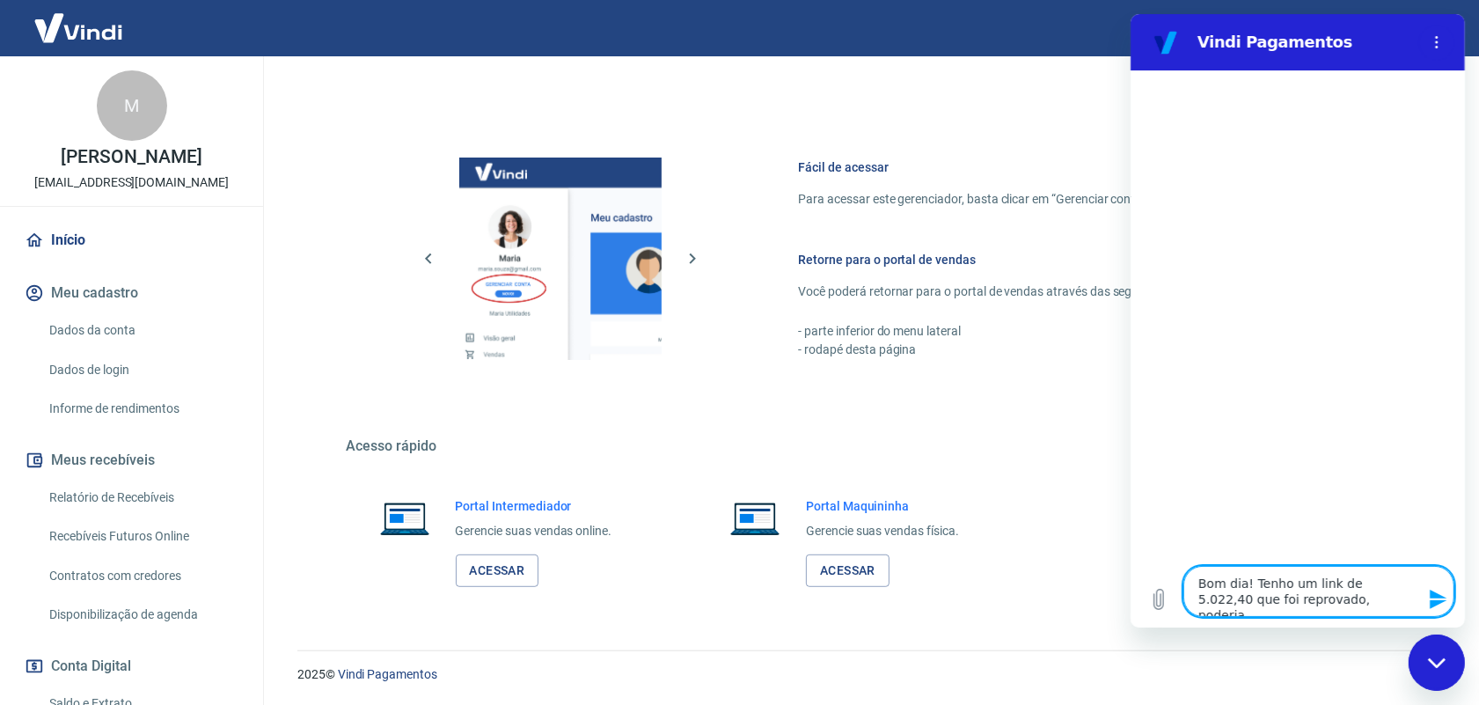
type textarea "x"
type textarea "Bom dia! Tenho um link de 5.022,40 que foi reprovado, poderia ve"
type textarea "x"
type textarea "Bom dia! Tenho um link de 5.022,40 que foi reprovado, poderia ver"
type textarea "x"
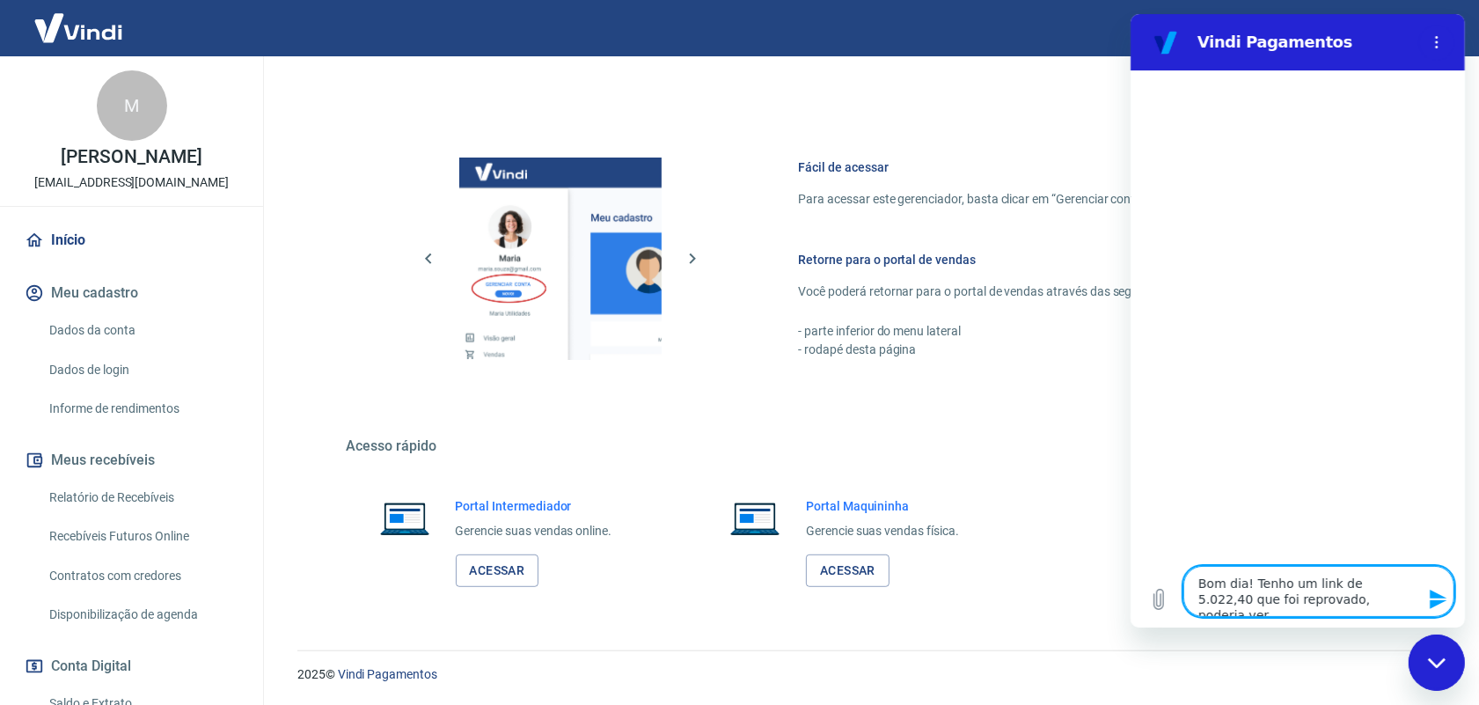
type textarea "Bom dia! Tenho um link de 5.022,40 que foi reprovado, poderia ver"
type textarea "x"
type textarea "Bom dia! Tenho um link de 5.022,40 que foi reprovado, poderia ver p"
type textarea "x"
type textarea "Bom dia! Tenho um link de 5.022,40 que foi reprovado, poderia ver po"
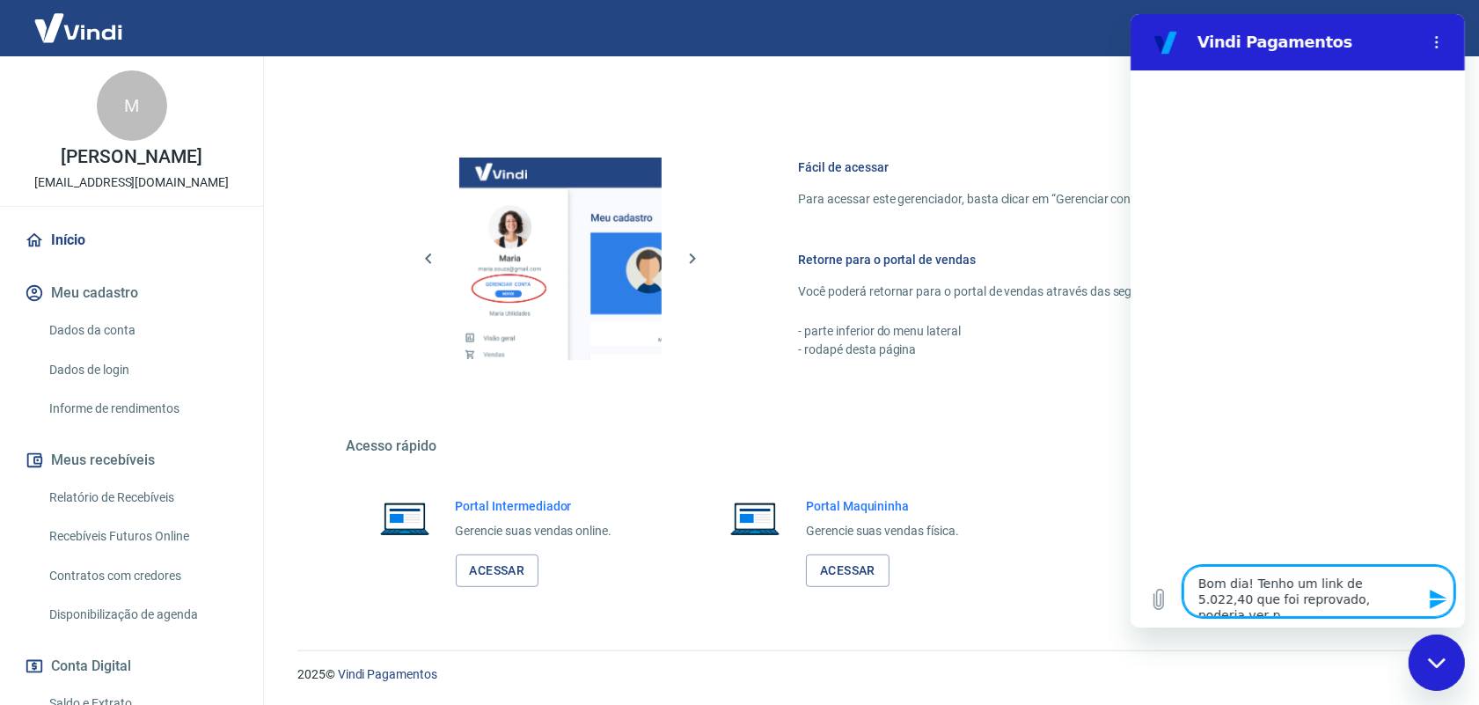
type textarea "x"
type textarea "Bom dia! Tenho um link de 5.022,40 que foi reprovado, poderia ver por"
type textarea "x"
type textarea "Bom dia! Tenho um link de 5.022,40 que foi reprovado, poderia ver por"
type textarea "x"
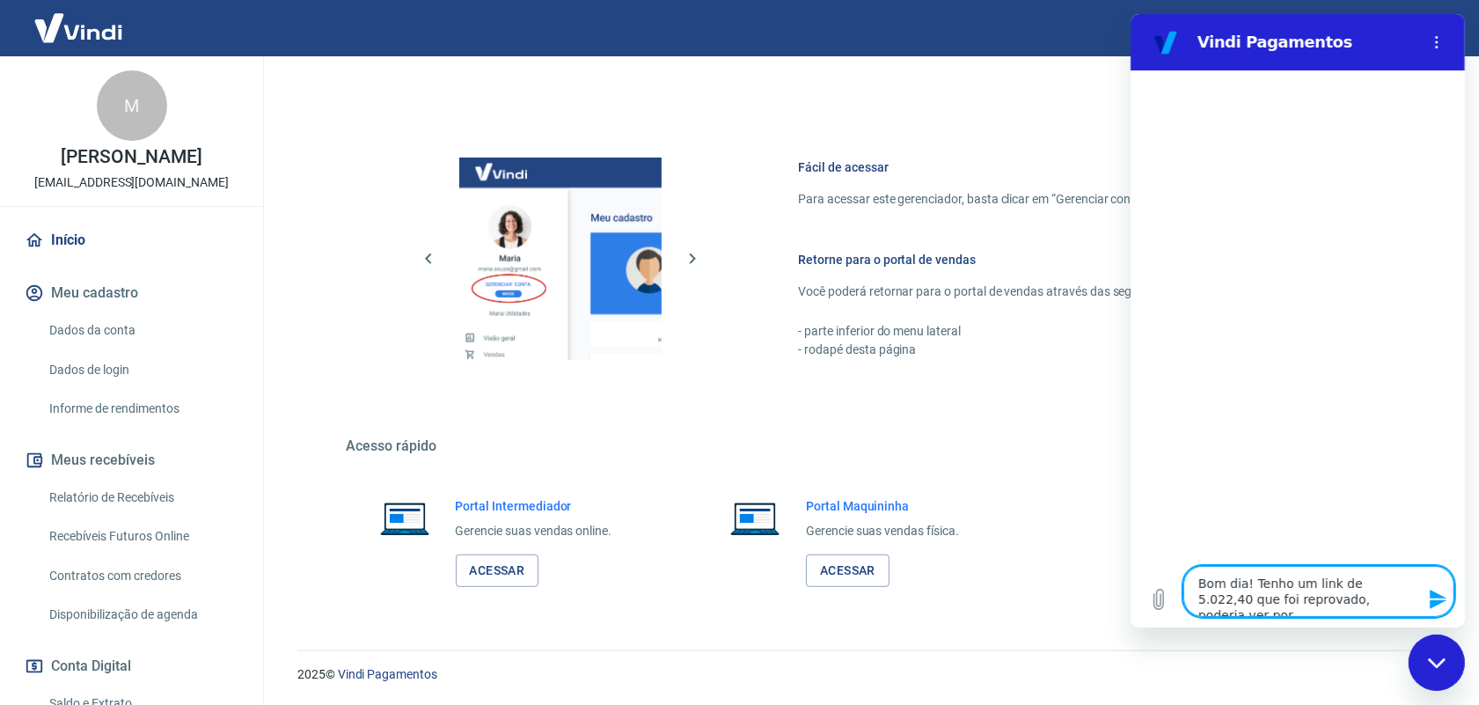
type textarea "Bom dia! Tenho um link de 5.022,40 que foi reprovado, poderia ver por q"
type textarea "x"
type textarea "Bom dia! Tenho um link de 5.022,40 que foi reprovado, poderia ver por qu"
type textarea "x"
type textarea "Bom dia! Tenho um link de 5.022,40 que foi reprovado, poderia ver por qua"
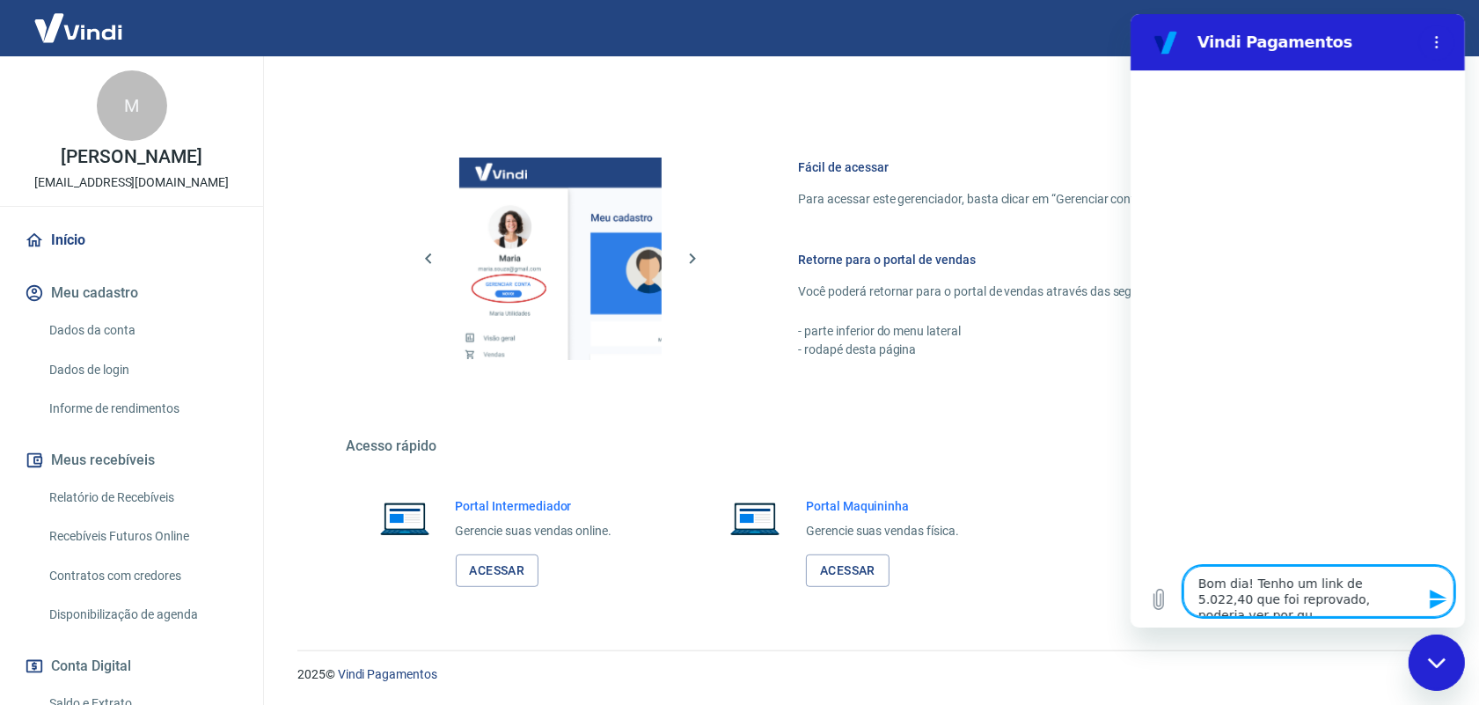
type textarea "x"
type textarea "Bom dia! Tenho um link de 5.022,40 que foi reprovado, poderia ver por qual"
type textarea "x"
type textarea "Bom dia! Tenho um link de 5.022,40 que foi reprovado, poderia ver por qual"
type textarea "x"
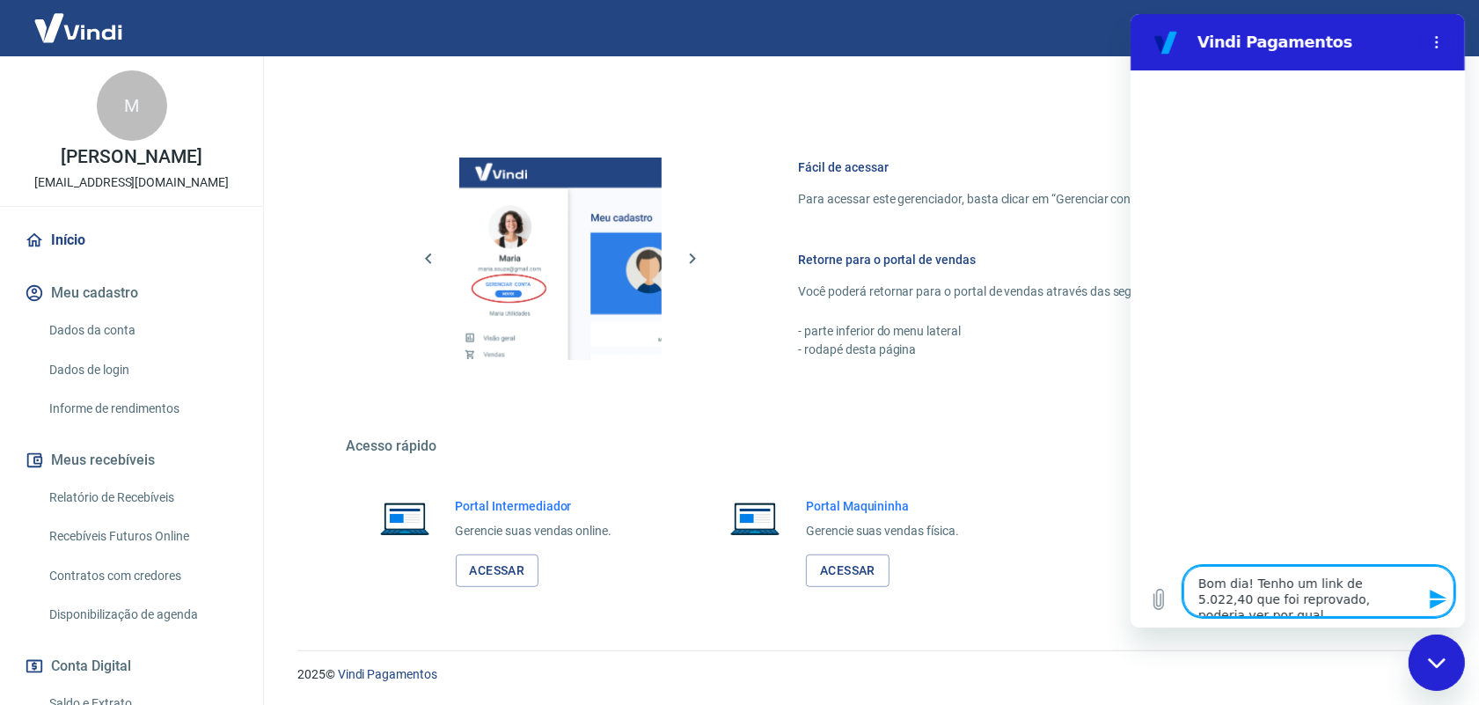
type textarea "Bom dia! Tenho um link de 5.022,40 que foi reprovado, poderia ver por qual m"
type textarea "x"
type textarea "Bom dia! Tenho um link de 5.022,40 que foi reprovado, poderia ver por qual mo"
type textarea "x"
type textarea "Bom dia! Tenho um link de 5.022,40 que foi reprovado, poderia ver por qual mot"
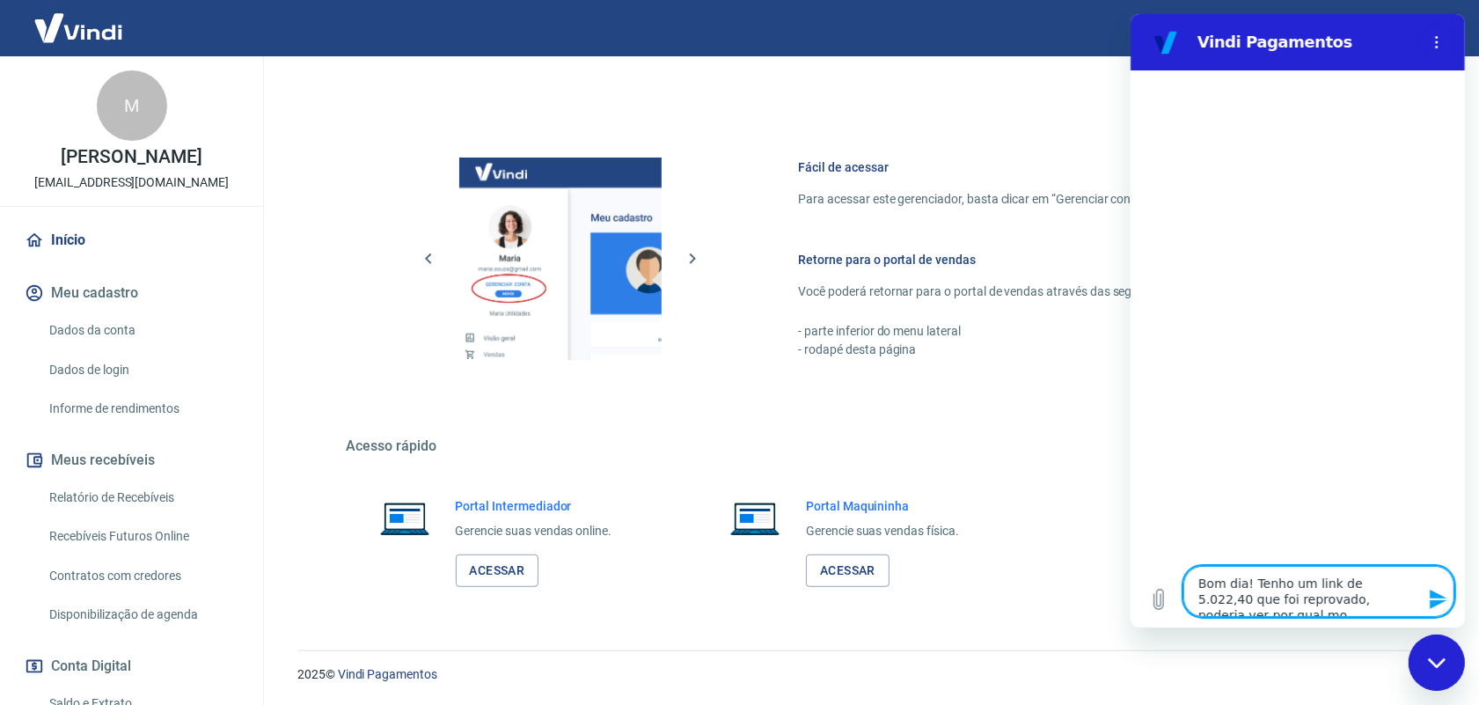
type textarea "x"
type textarea "Bom dia! Tenho um link de 5.022,40 que foi reprovado, poderia ver por qual moti"
type textarea "x"
type textarea "Bom dia! Tenho um link de 5.022,40 que foi reprovado, poderia ver por qual motiv"
type textarea "x"
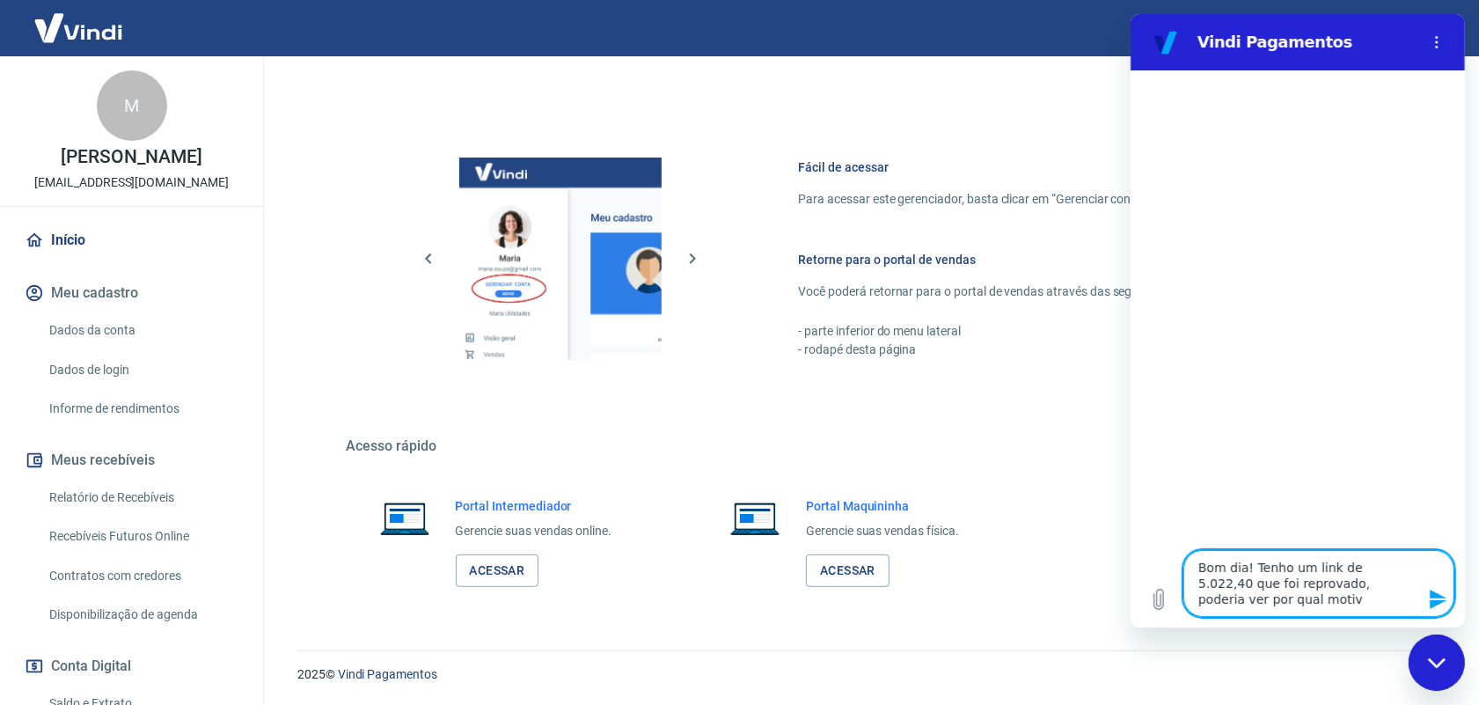
type textarea "Bom dia! Tenho um link de 5.022,40 que foi reprovado, poderia ver por qual moti…"
type textarea "x"
type textarea "Bom dia! Tenho um link de 5.022,40 que foi reprovado, poderia ver por qual moti…"
type textarea "x"
type textarea "Bom dia! Tenho um link de 5.022,40 que foi reprovado, poderia ver por qual moti…"
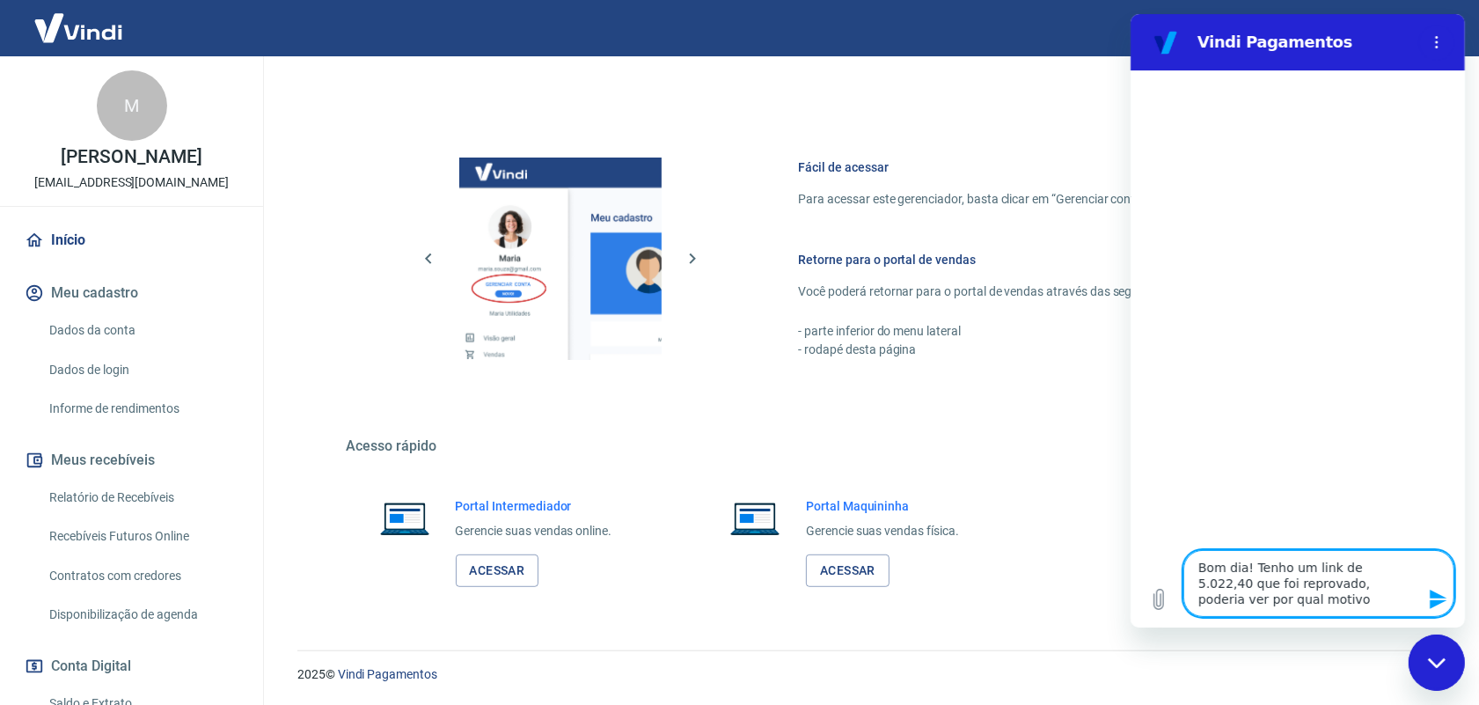
type textarea "x"
type textarea "Bom dia! Tenho um link de 5.022,40 que foi reprovado, poderia ver por qual moti…"
type textarea "x"
type textarea "Bom dia! Tenho um link de 5.022,40 que foi reprovado, poderia ver por qual moti…"
type textarea "x"
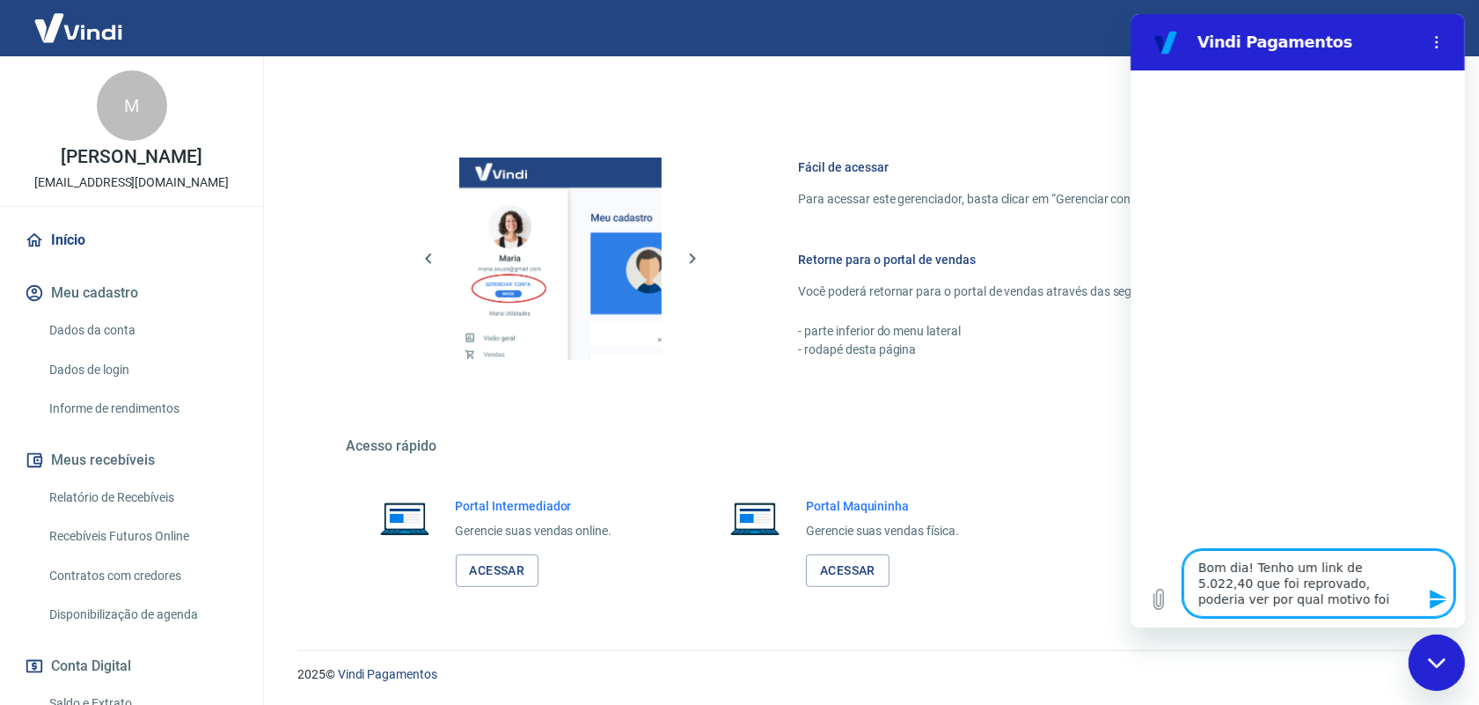
type textarea "Bom dia! Tenho um link de 5.022,40 que foi reprovado, poderia ver por qual moti…"
type textarea "x"
type textarea "Bom dia! Tenho um link de 5.022,40 que foi reprovado, poderia ver por qual moti…"
type textarea "x"
type textarea "Bom dia! Tenho um link de 5.022,40 que foi reprovado, poderia ver por qual moti…"
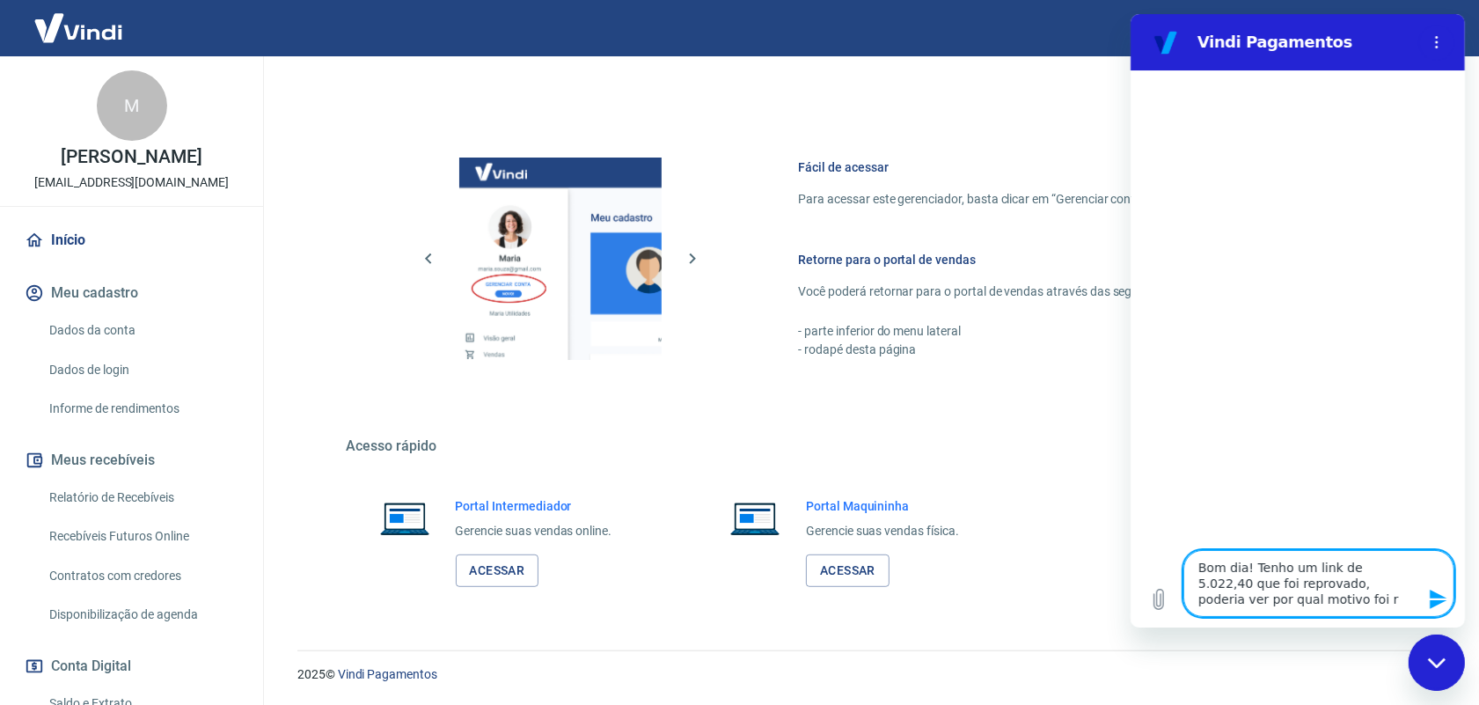
type textarea "x"
type textarea "Bom dia! Tenho um link de 5.022,40 que foi reprovado, poderia ver por qual moti…"
type textarea "x"
type textarea "Bom dia! Tenho um link de 5.022,40 que foi reprovado, poderia ver por qual moti…"
type textarea "x"
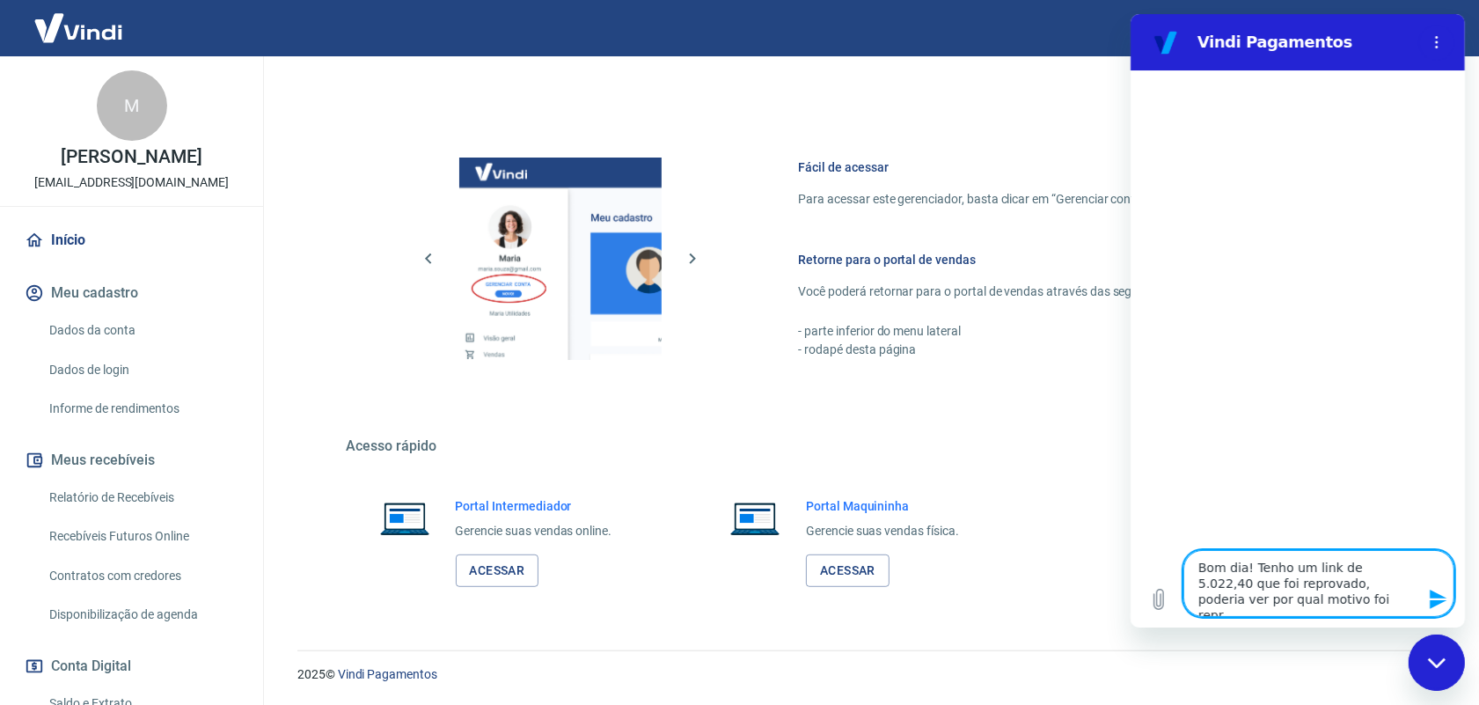
type textarea "Bom dia! Tenho um link de 5.022,40 que foi reprovado, poderia ver por qual moti…"
type textarea "x"
type textarea "Bom dia! Tenho um link de 5.022,40 que foi reprovado, poderia ver por qual moti…"
type textarea "x"
type textarea "Bom dia! Tenho um link de 5.022,40 que foi reprovado, poderia ver por qual moti…"
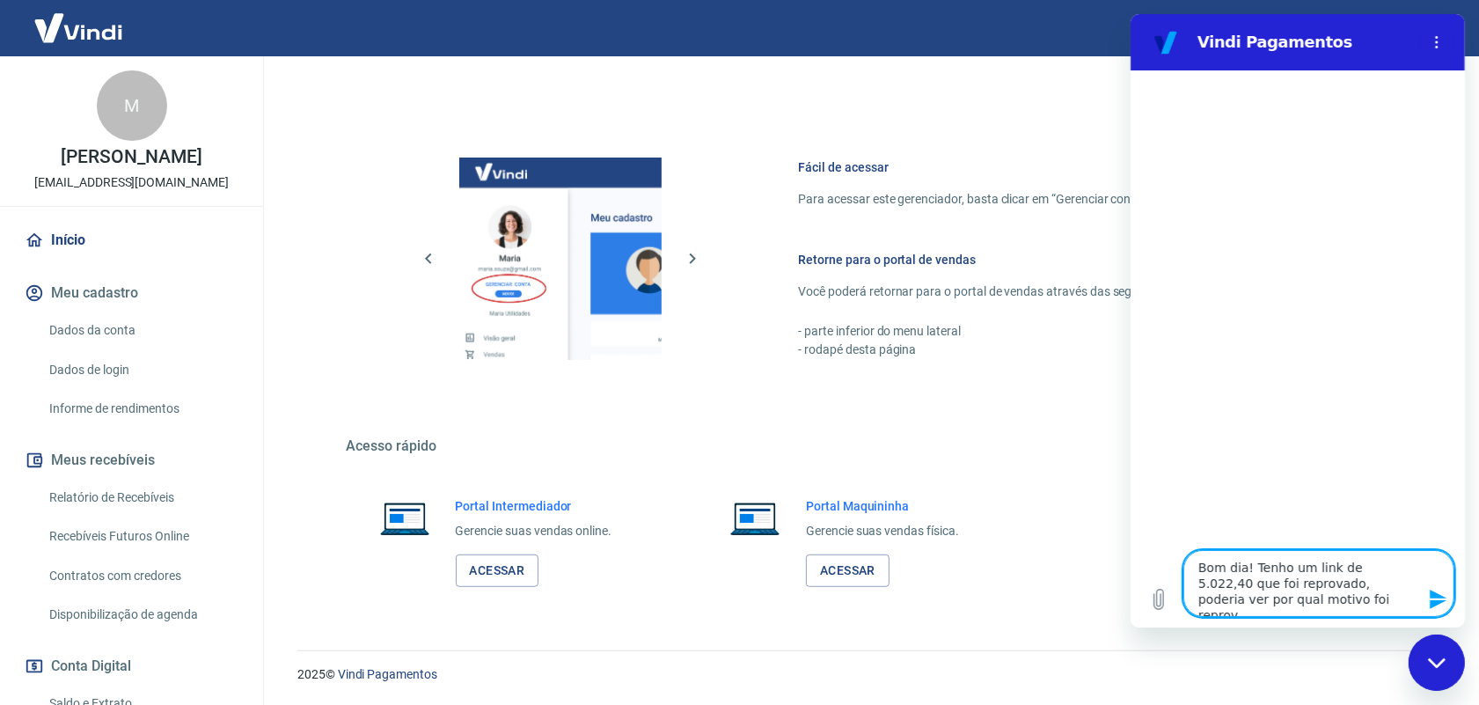
type textarea "x"
type textarea "Bom dia! Tenho um link de 5.022,40 que foi reprovado, poderia ver por qual moti…"
type textarea "x"
type textarea "Bom dia! Tenho um link de 5.022,40 que foi reprovado, poderia ver por qual moti…"
type textarea "x"
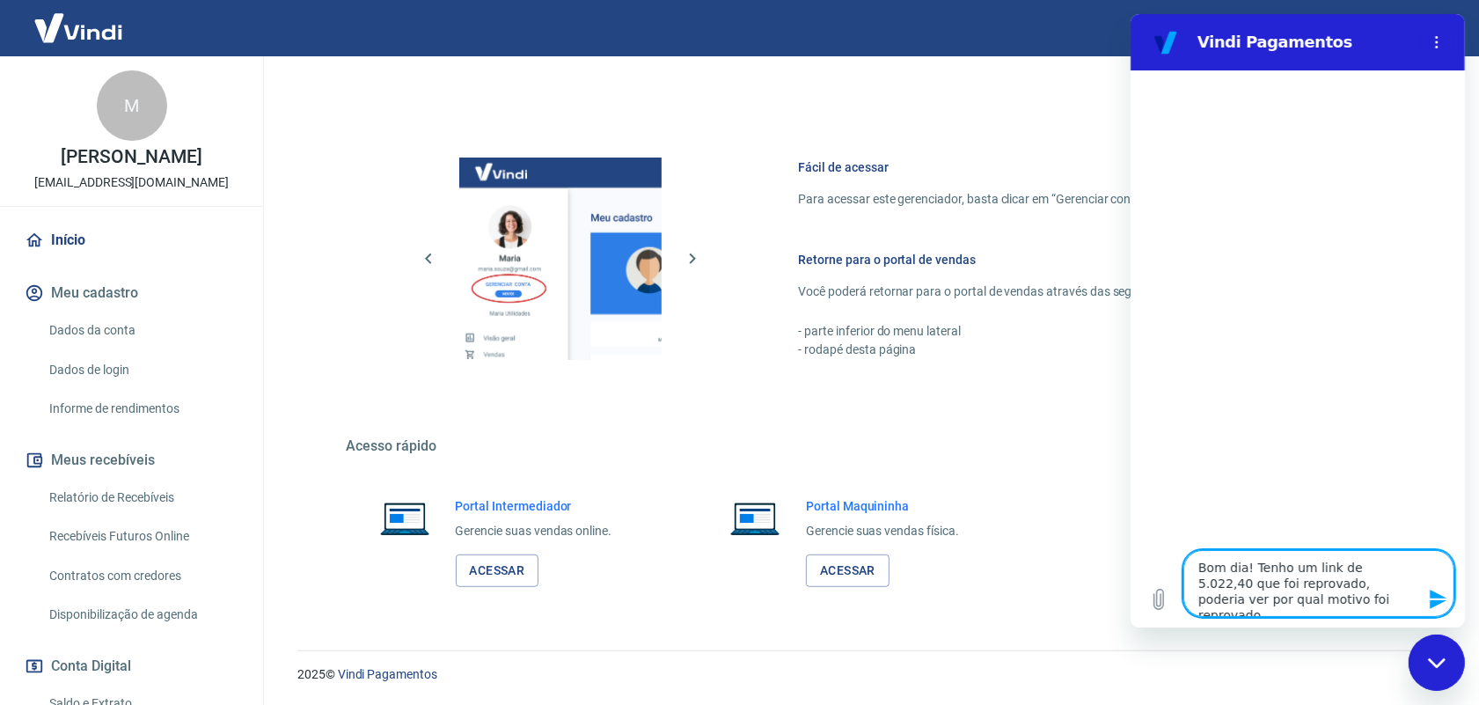
type textarea "Bom dia! Tenho um link de 5.022,40 que foi reprovado, poderia ver por qual moti…"
type textarea "x"
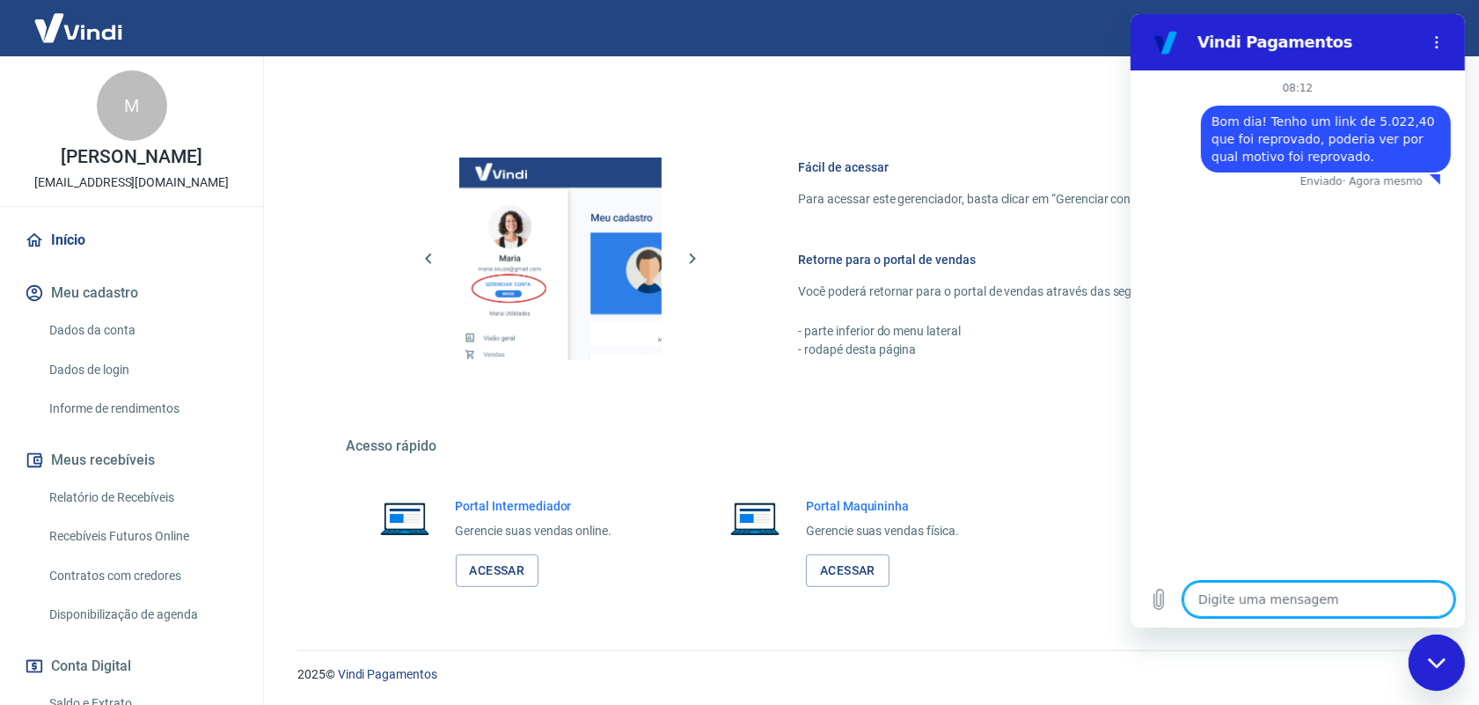
type textarea "x"
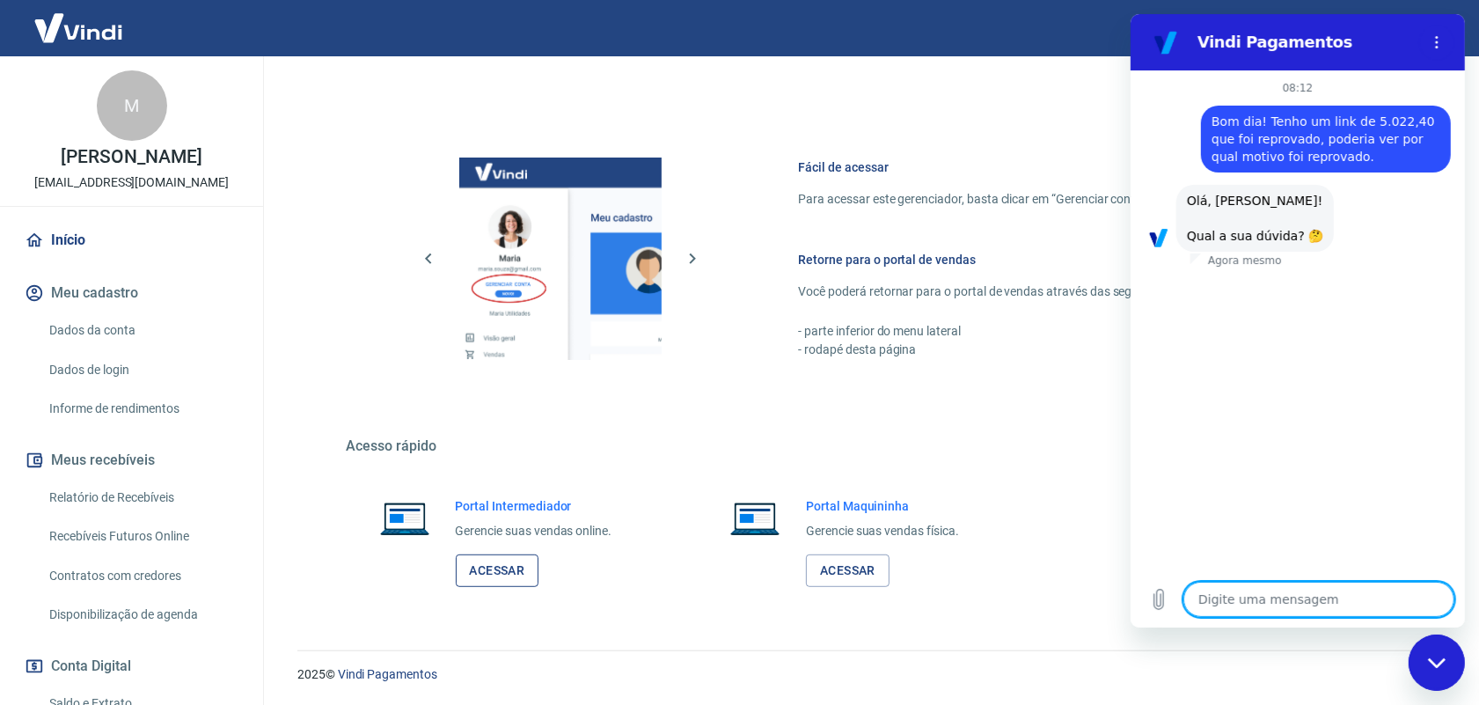
scroll to position [68, 0]
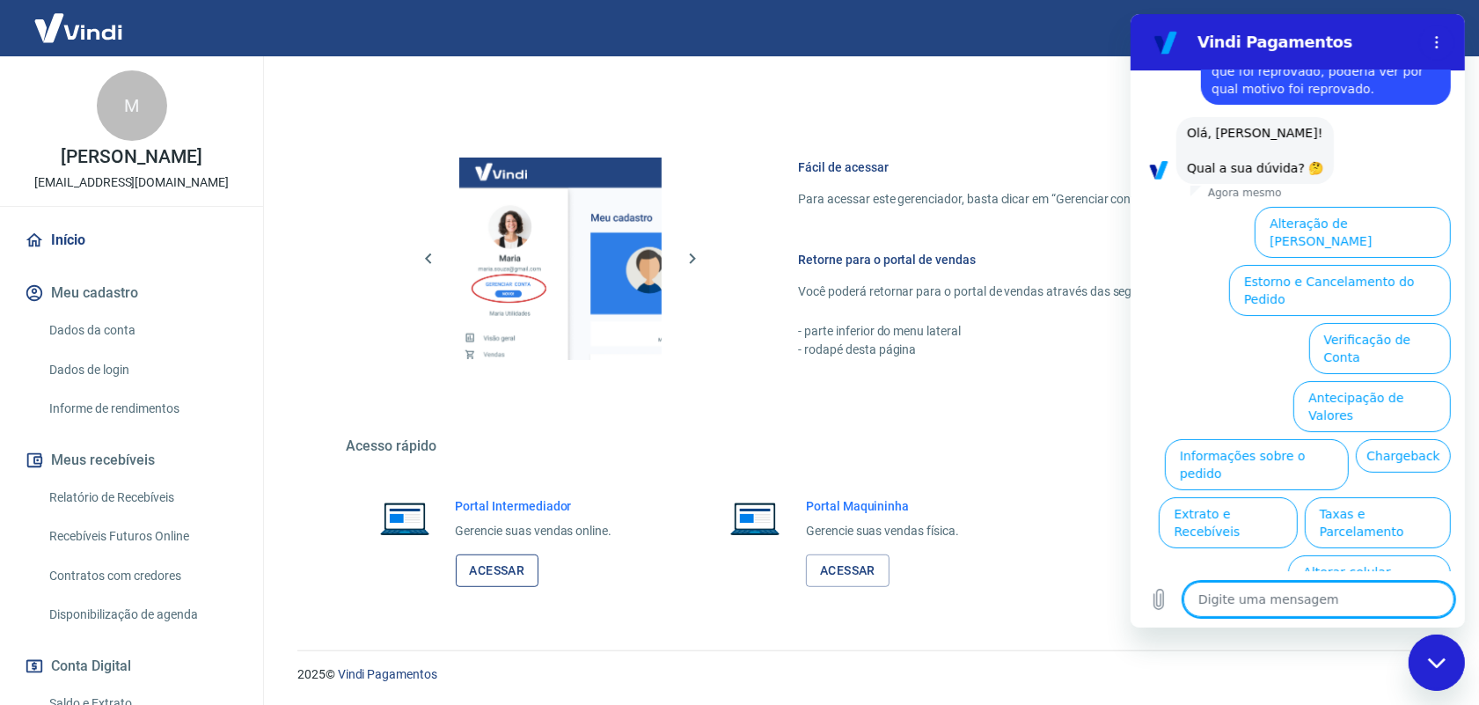
type textarea "L"
type textarea "x"
type textarea "Li"
type textarea "x"
type textarea "[PERSON_NAME]"
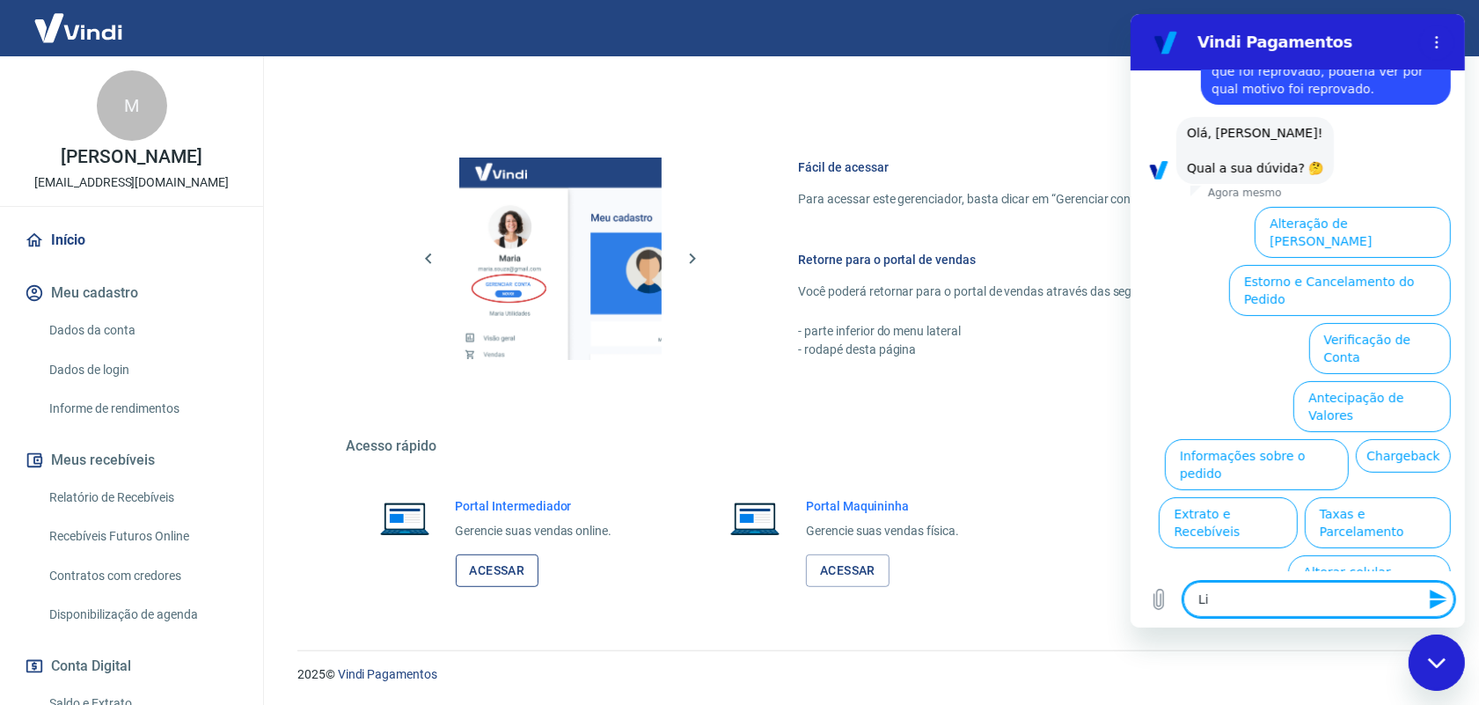
type textarea "x"
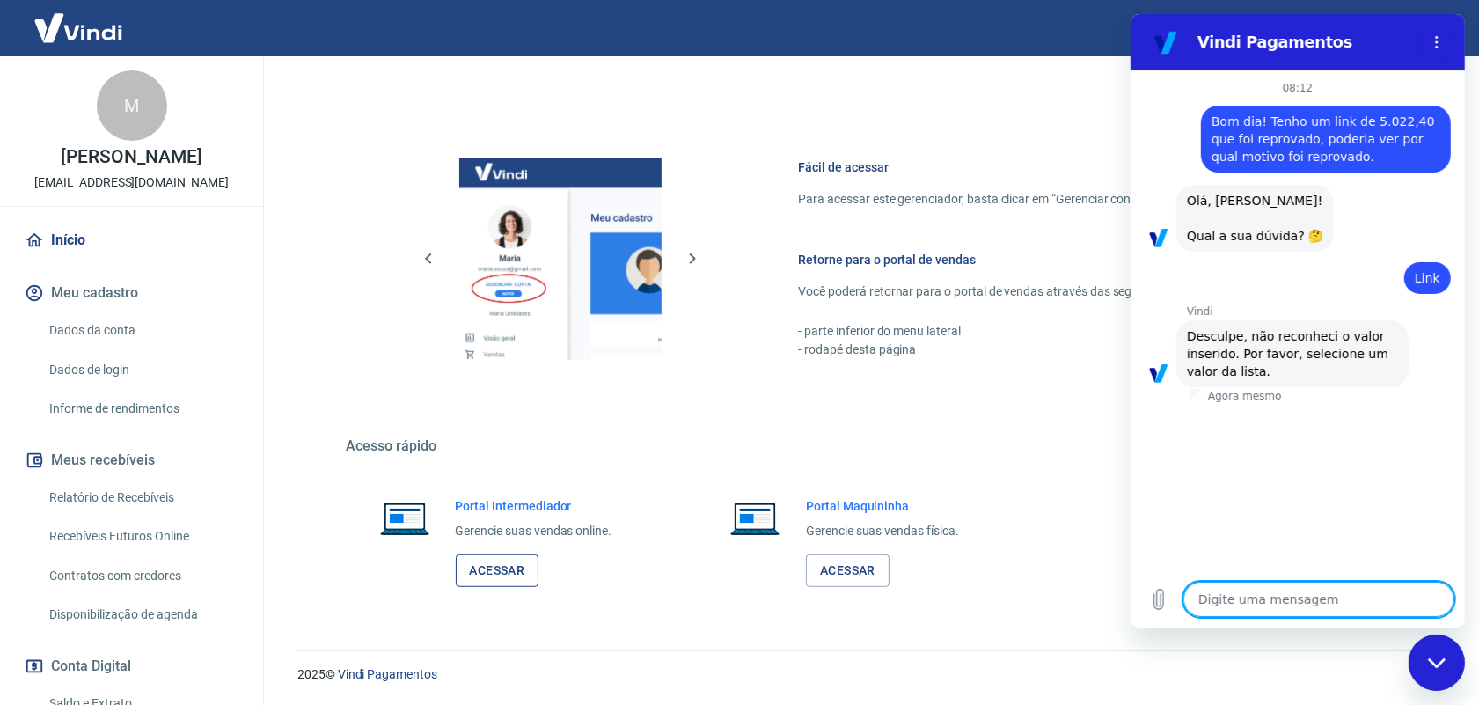
click at [495, 578] on link "Acessar" at bounding box center [498, 570] width 84 height 33
click at [1276, 596] on textarea at bounding box center [1317, 598] width 271 height 35
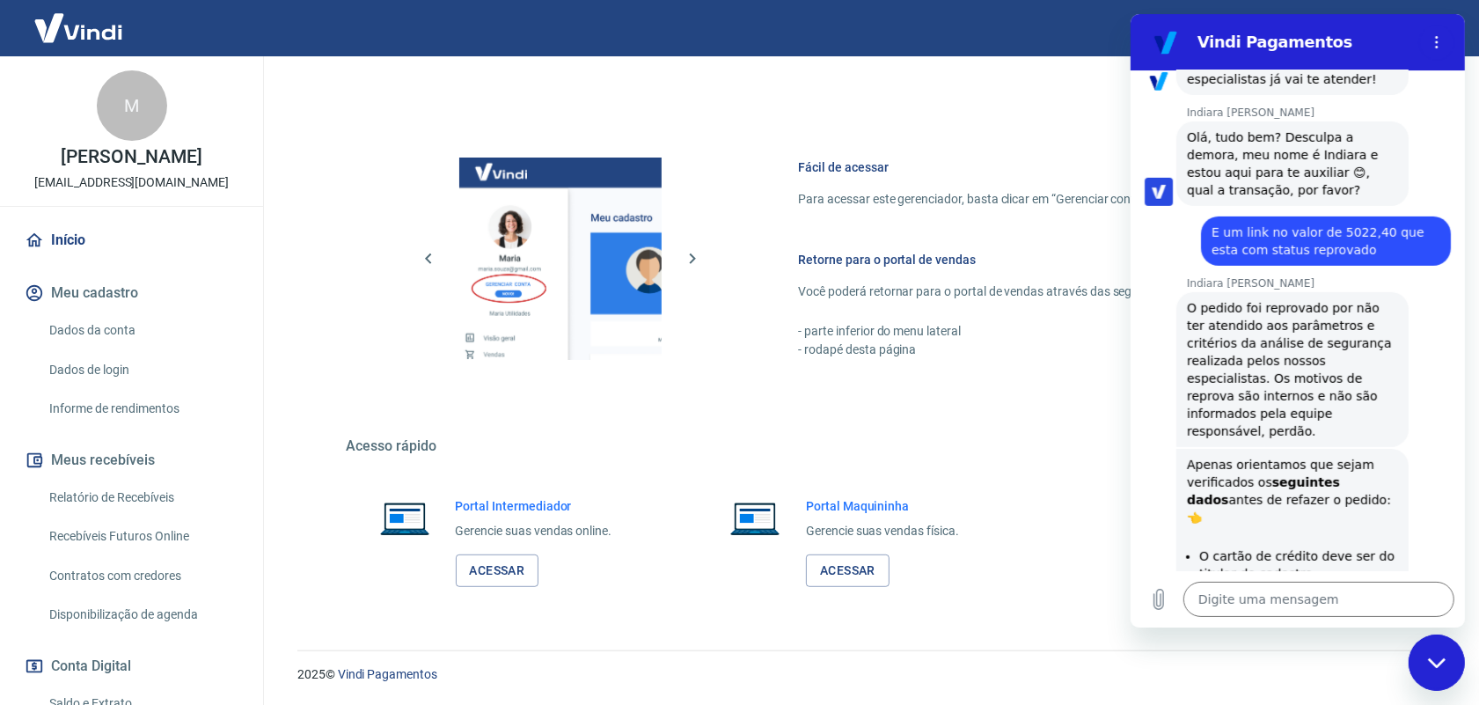
scroll to position [771, 0]
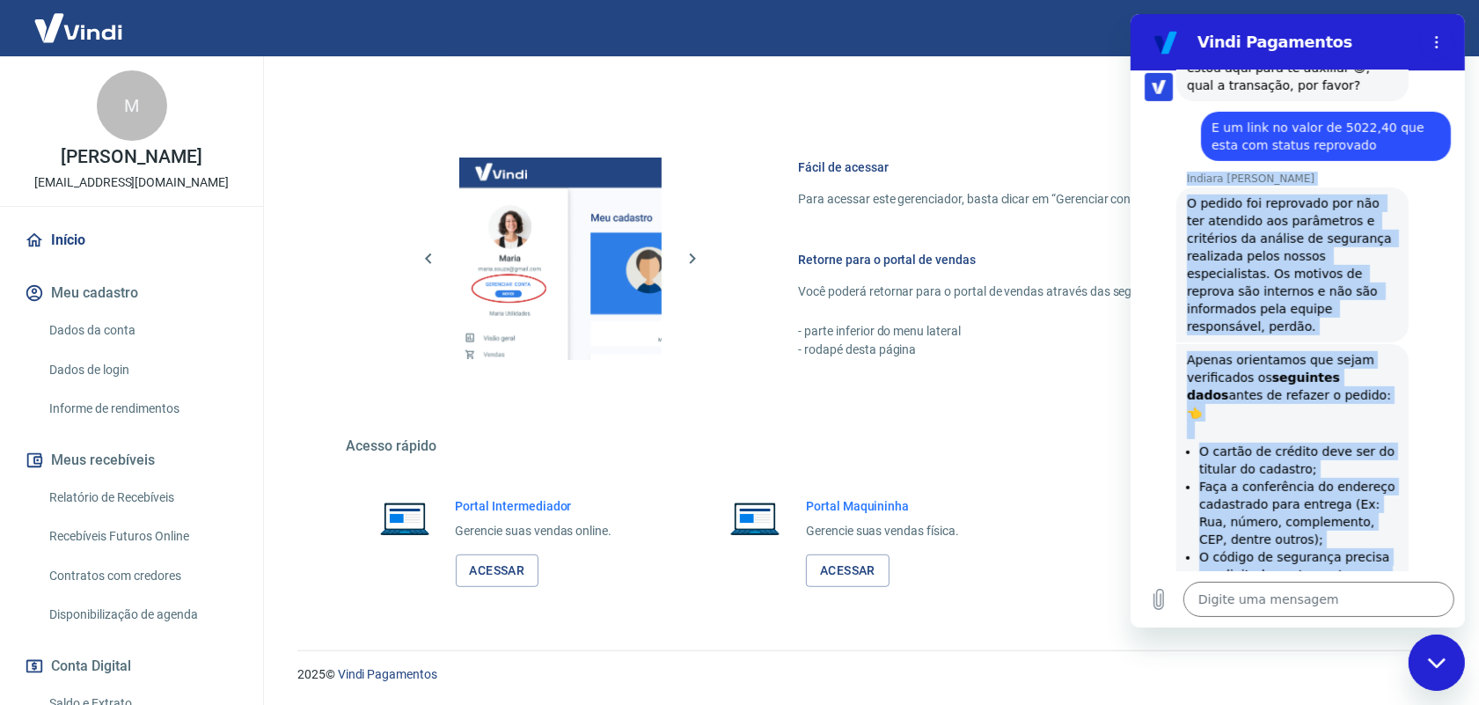
drag, startPoint x: 1250, startPoint y: 530, endPoint x: 1185, endPoint y: 183, distance: 352.6
click at [1185, 183] on div "08:12 diz: Bom dia! Tenho um link de 5.022,40 que foi reprovado, poderia ver po…" at bounding box center [1296, 320] width 334 height 501
copy div "Indiara [PERSON_NAME] [PERSON_NAME] diz: O pedido foi reprovado por não ter ate…"
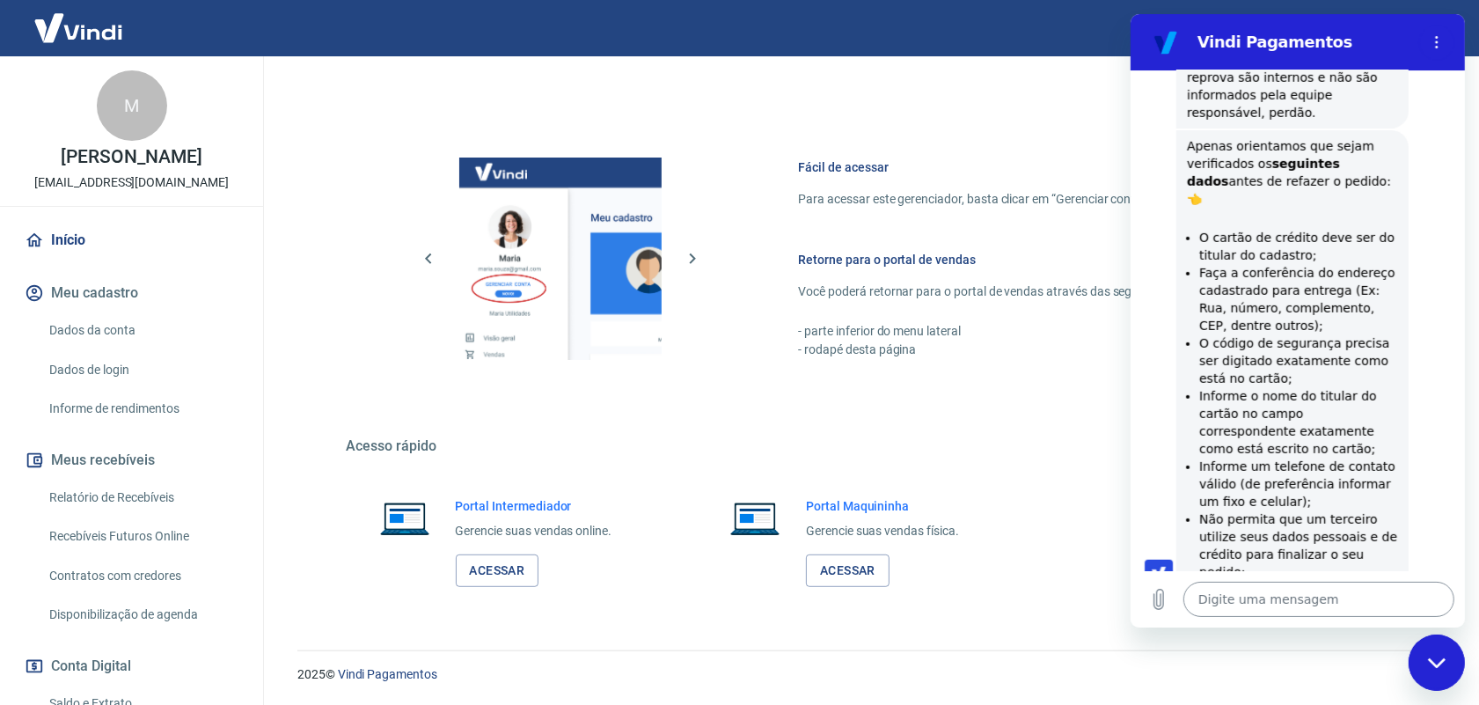
click at [1290, 605] on textarea at bounding box center [1317, 598] width 271 height 35
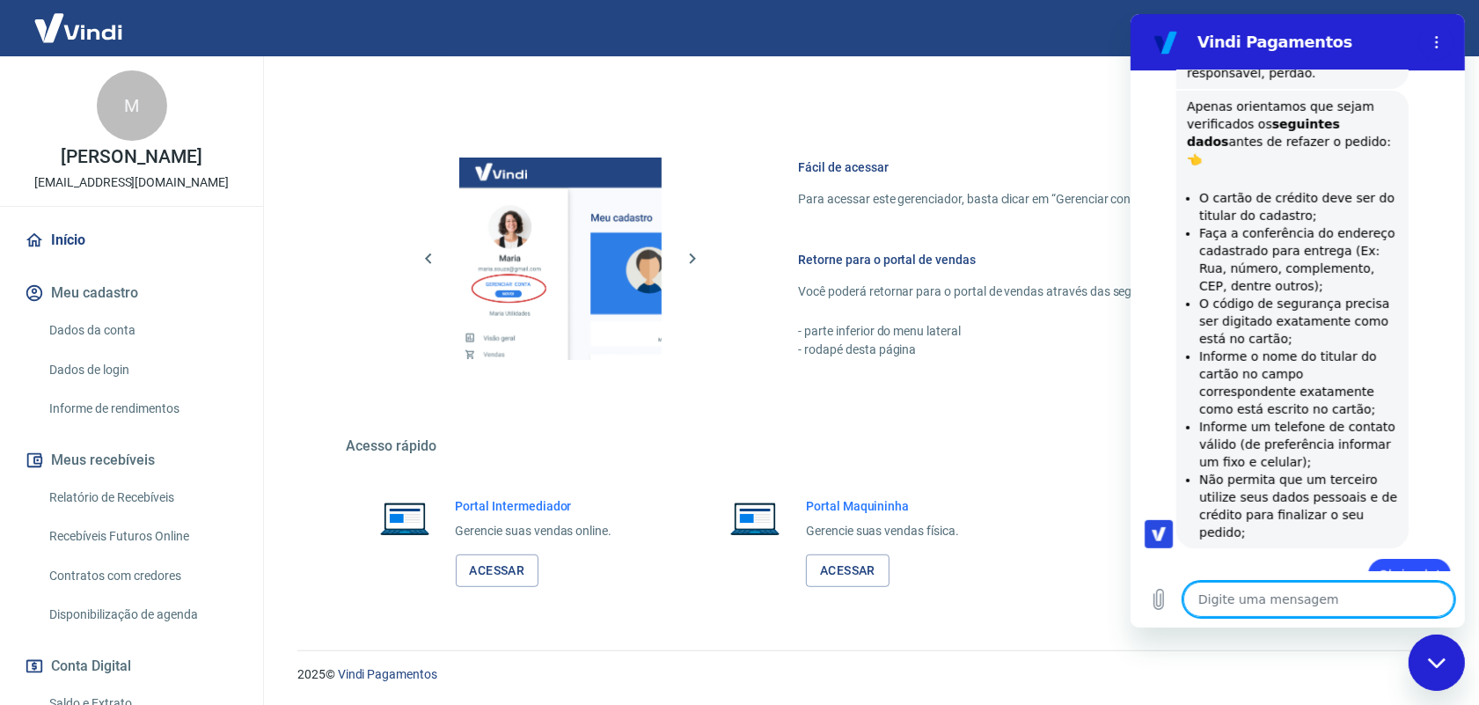
scroll to position [1027, 0]
